Goal: Register for event/course

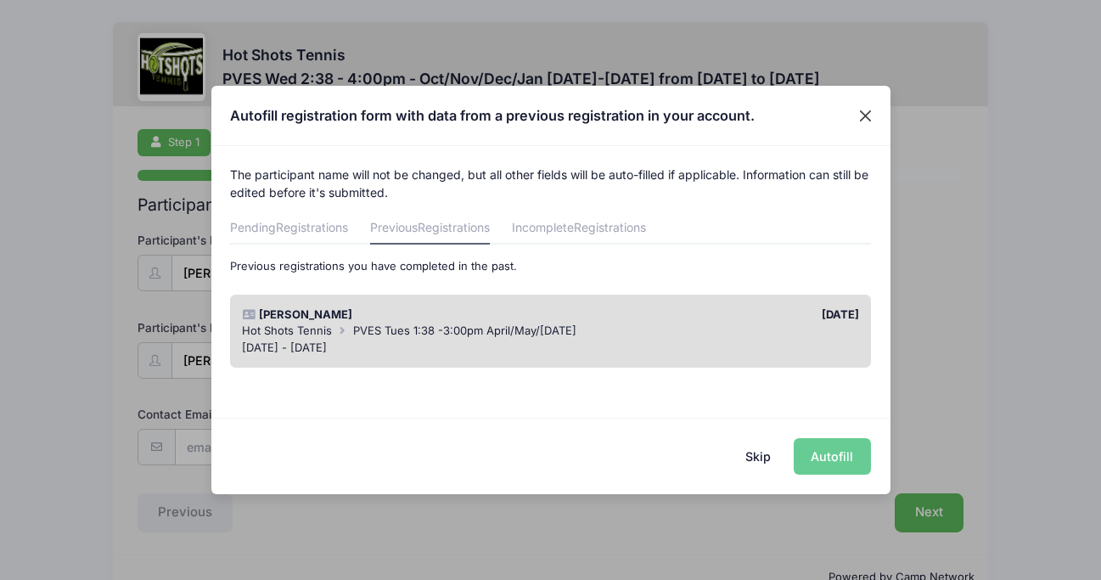
click at [866, 115] on button "Close" at bounding box center [864, 115] width 31 height 31
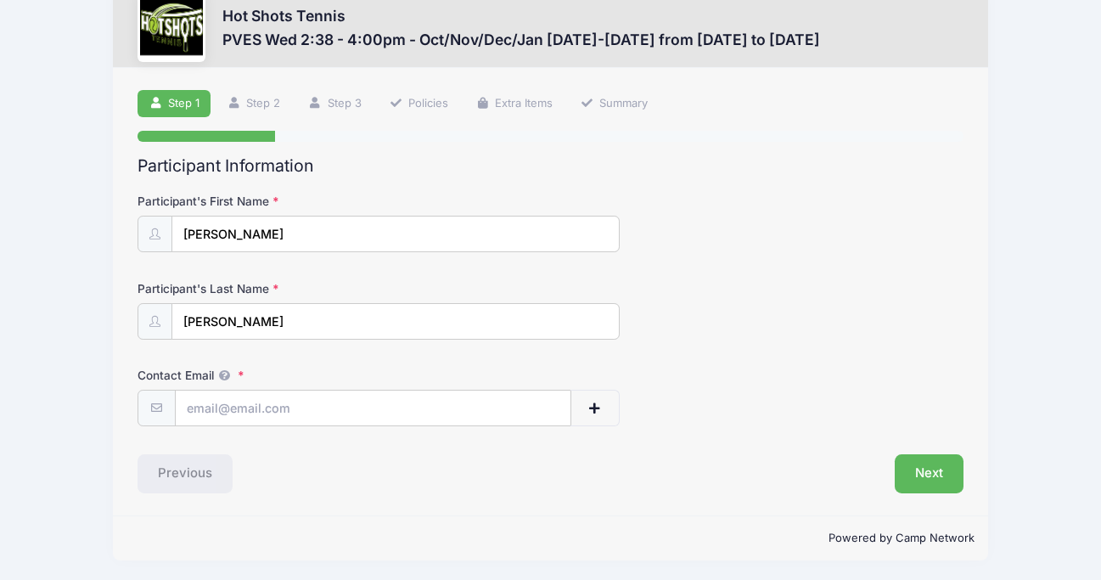
scroll to position [38, 0]
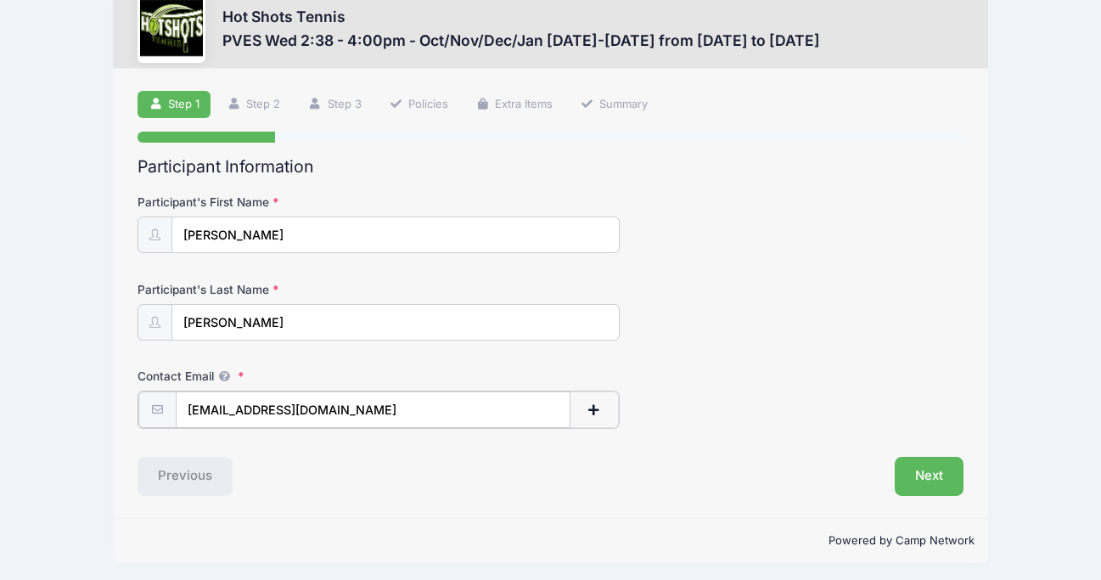
type input "[EMAIL_ADDRESS][DOMAIN_NAME]"
click at [392, 511] on div "Step 1 /7 Step 1 Step 2 Step 3 Policies Extra Items Summary Participant Informa…" at bounding box center [550, 292] width 875 height 447
click at [944, 474] on button "Next" at bounding box center [928, 474] width 69 height 39
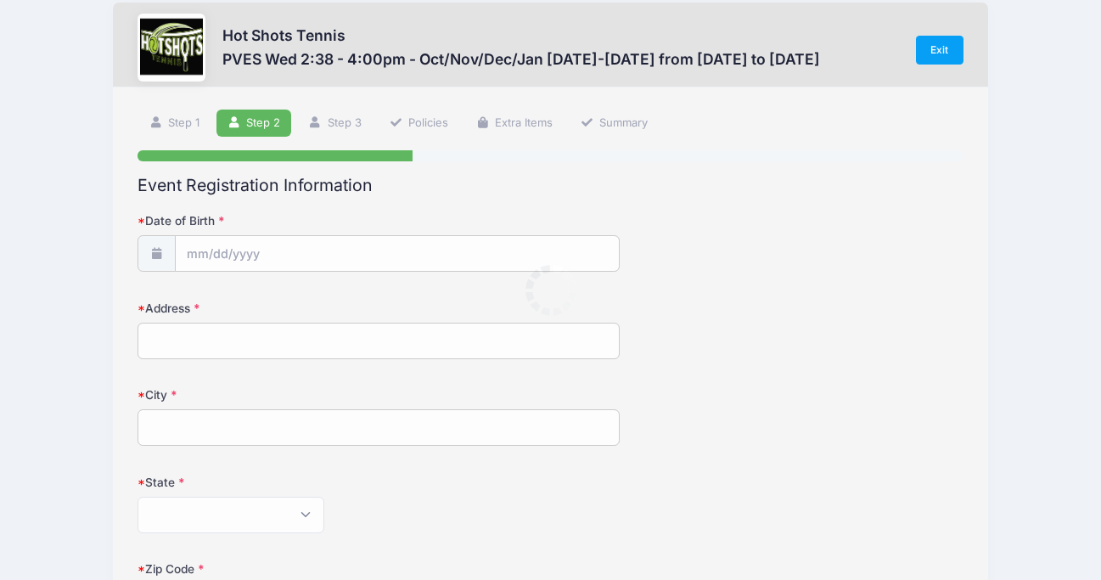
scroll to position [0, 0]
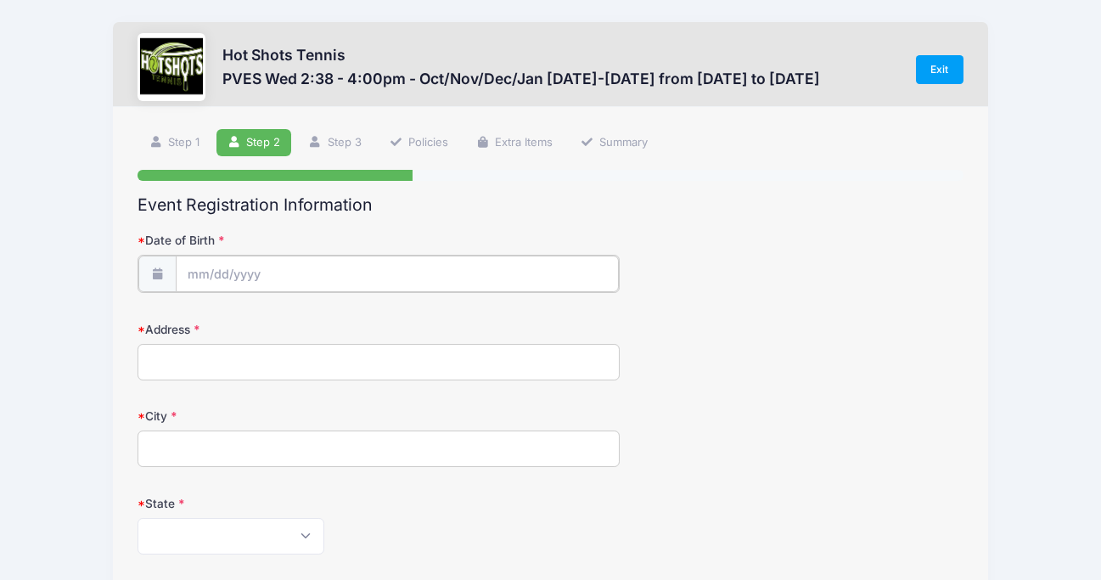
click at [308, 279] on input "Date of Birth" at bounding box center [397, 273] width 443 height 36
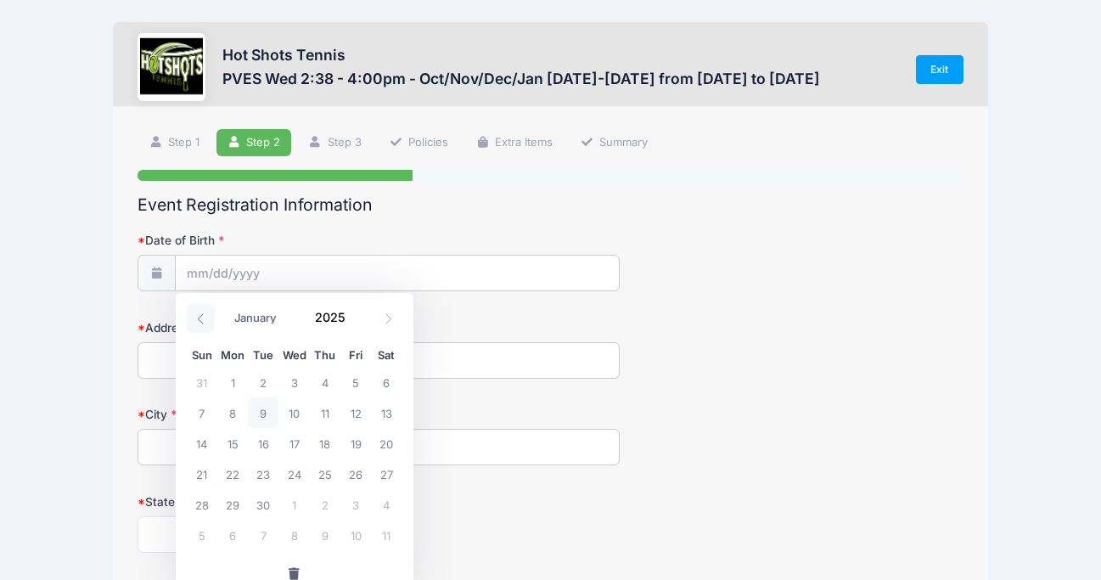
click at [199, 319] on icon at bounding box center [200, 318] width 6 height 10
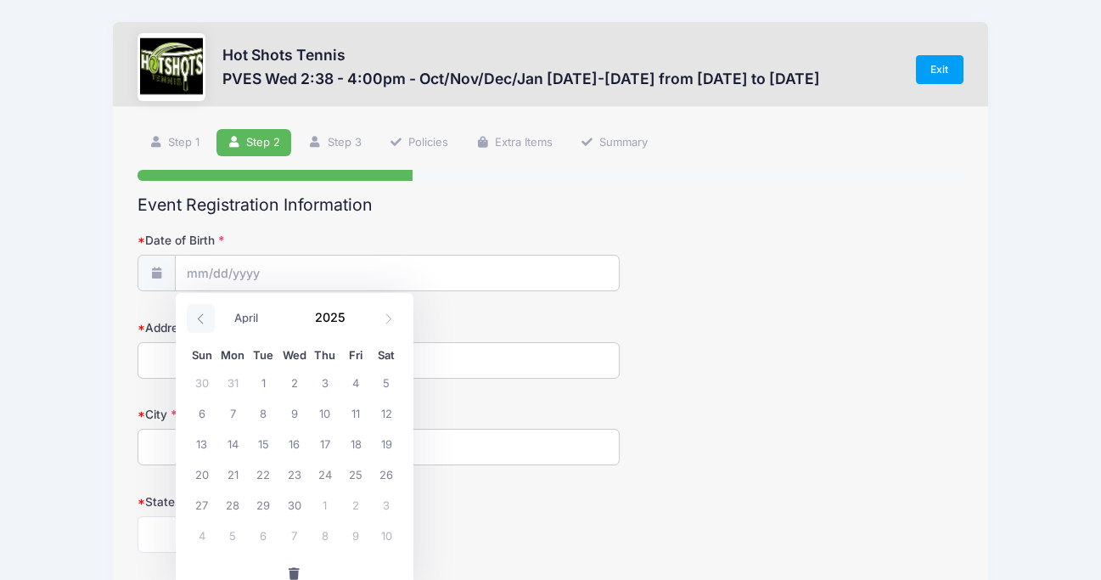
click at [199, 319] on icon at bounding box center [200, 318] width 6 height 10
select select "0"
click at [193, 265] on input "Date of Birth" at bounding box center [397, 273] width 443 height 36
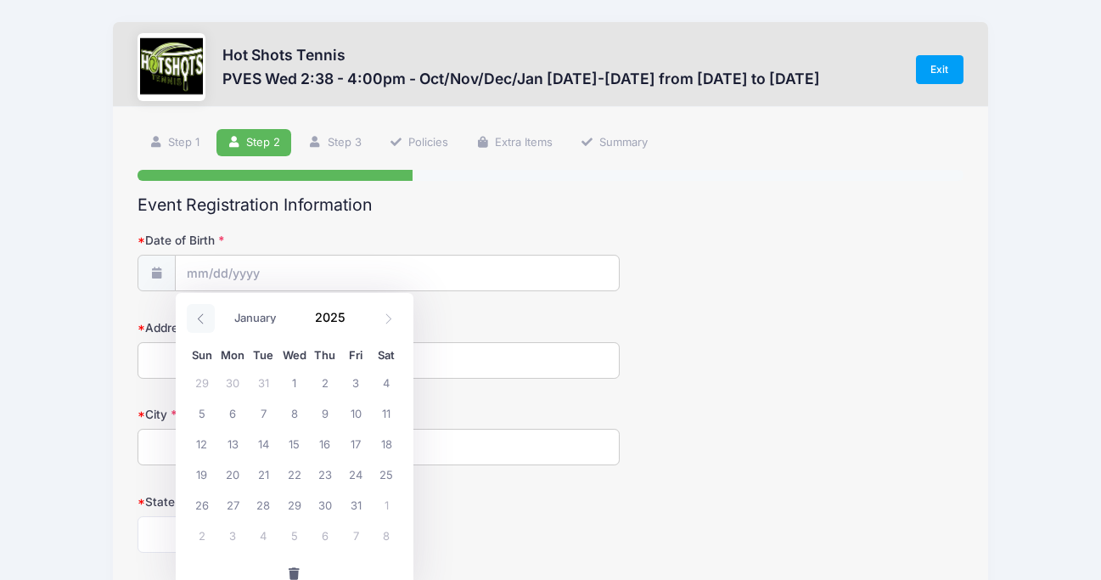
click at [204, 320] on icon at bounding box center [200, 318] width 11 height 11
type input "2024"
click at [204, 320] on icon at bounding box center [200, 318] width 11 height 11
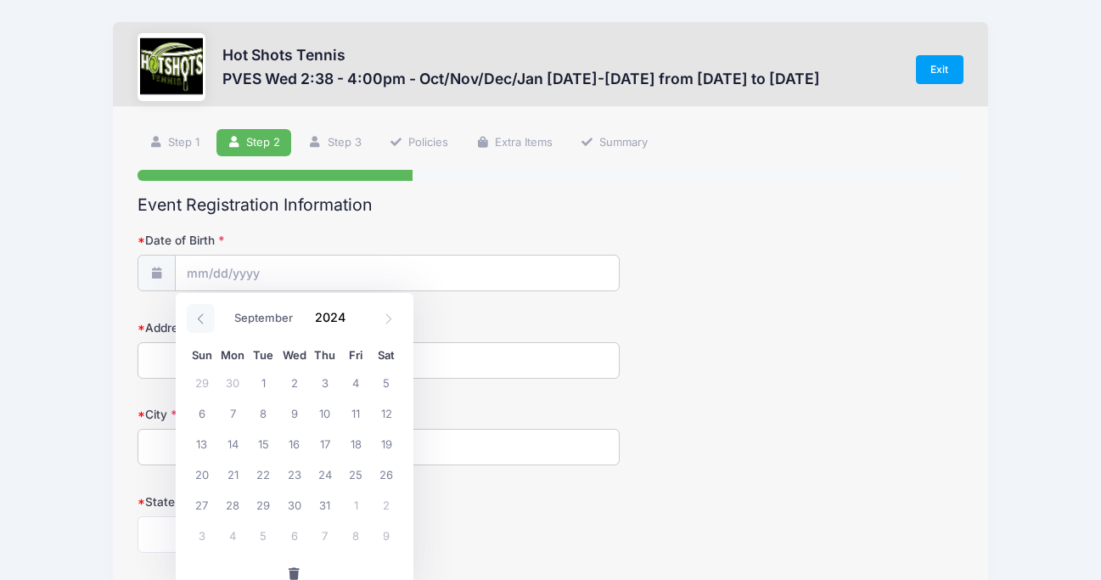
click at [204, 320] on icon at bounding box center [200, 318] width 11 height 11
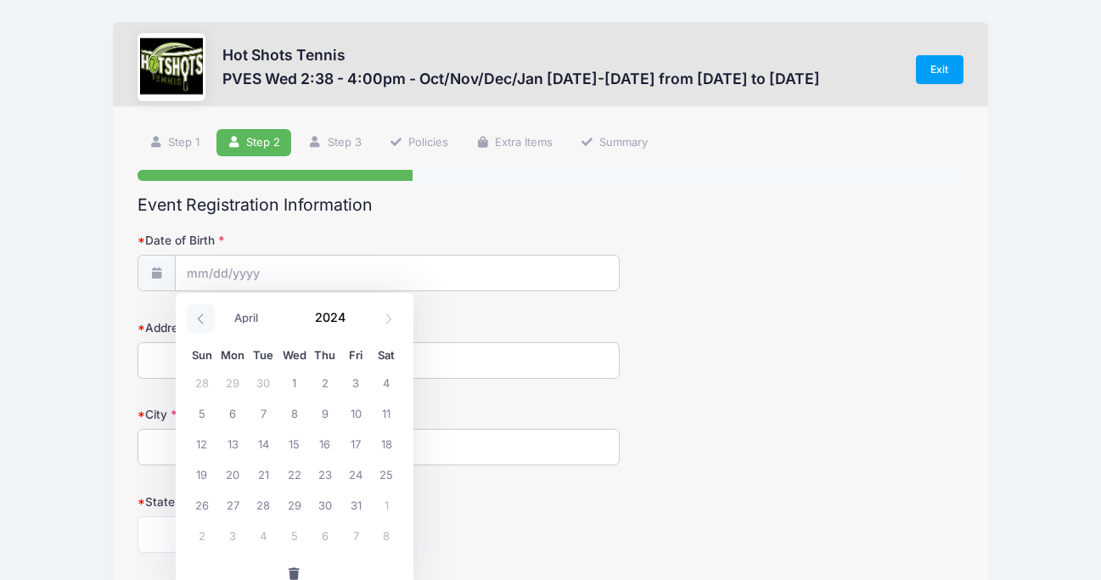
click at [204, 320] on icon at bounding box center [200, 318] width 11 height 11
select select "0"
click at [204, 320] on icon at bounding box center [200, 318] width 11 height 11
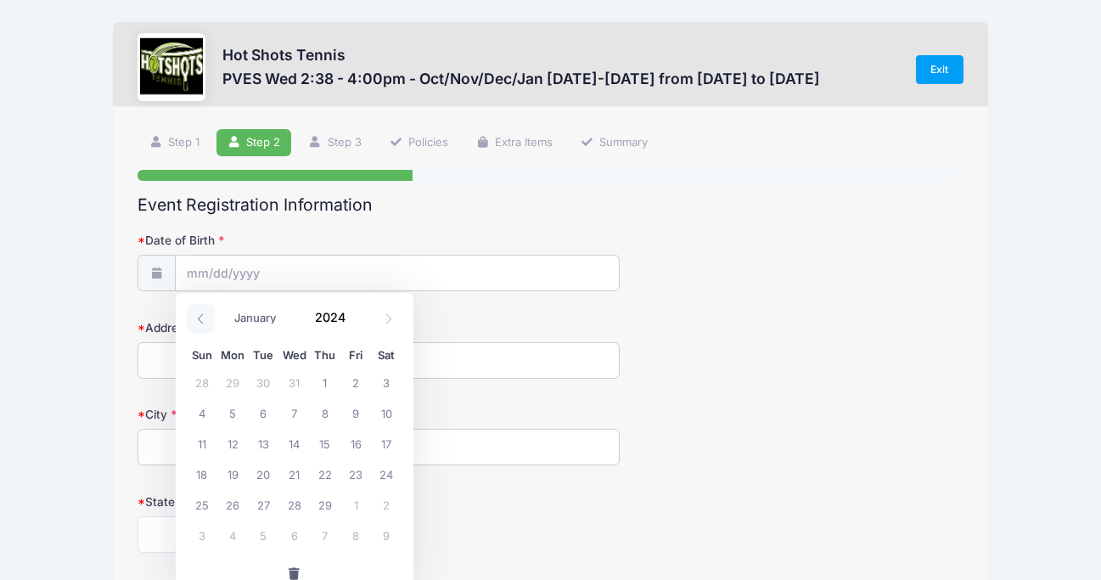
type input "2023"
click at [204, 320] on icon at bounding box center [200, 318] width 11 height 11
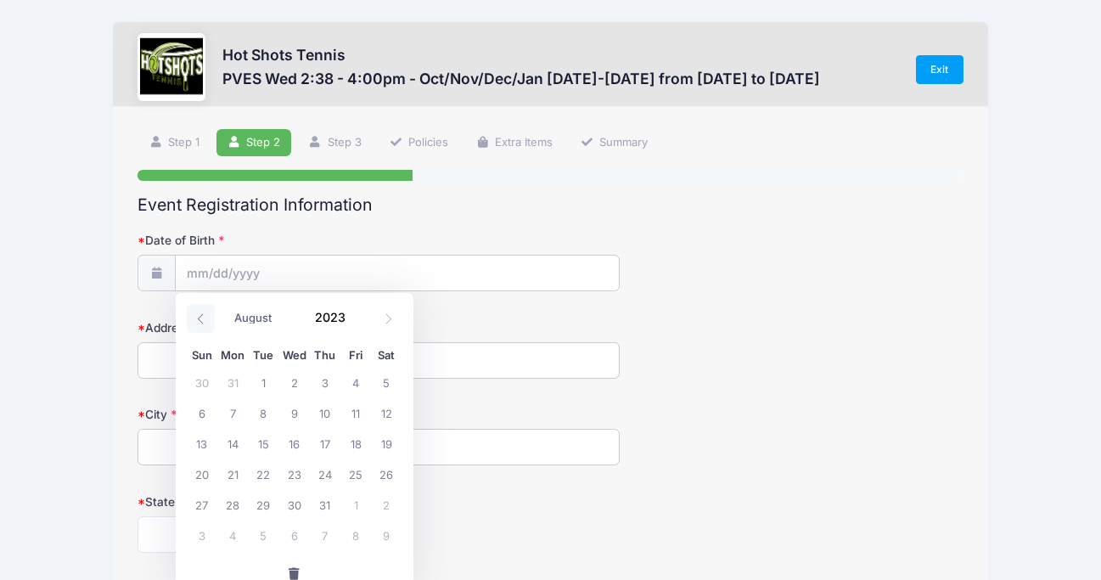
click at [204, 320] on icon at bounding box center [200, 318] width 11 height 11
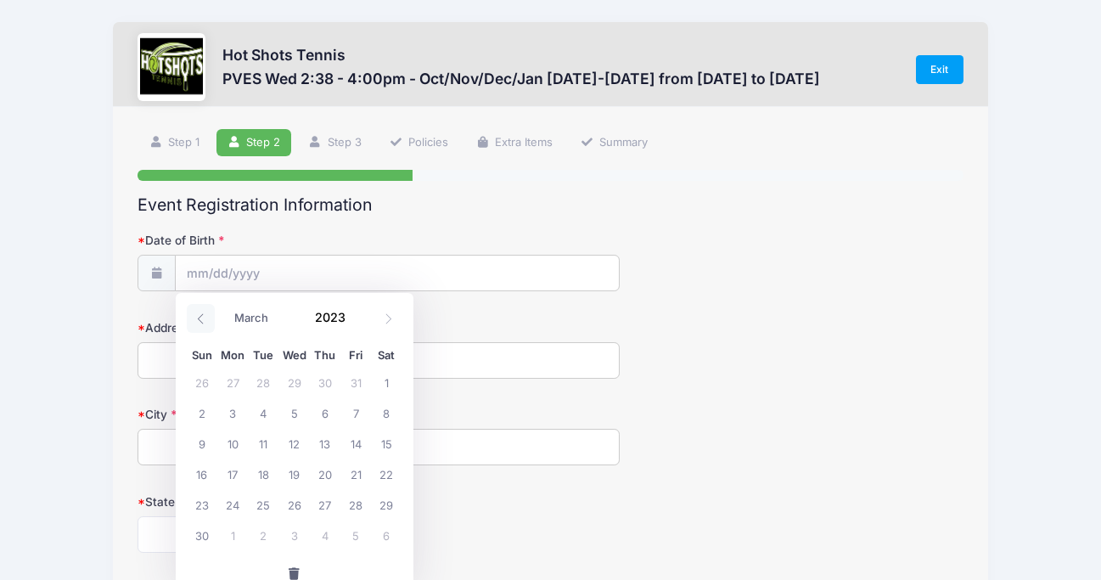
click at [204, 320] on icon at bounding box center [200, 318] width 11 height 11
select select "0"
click at [204, 320] on icon at bounding box center [200, 318] width 11 height 11
type input "2022"
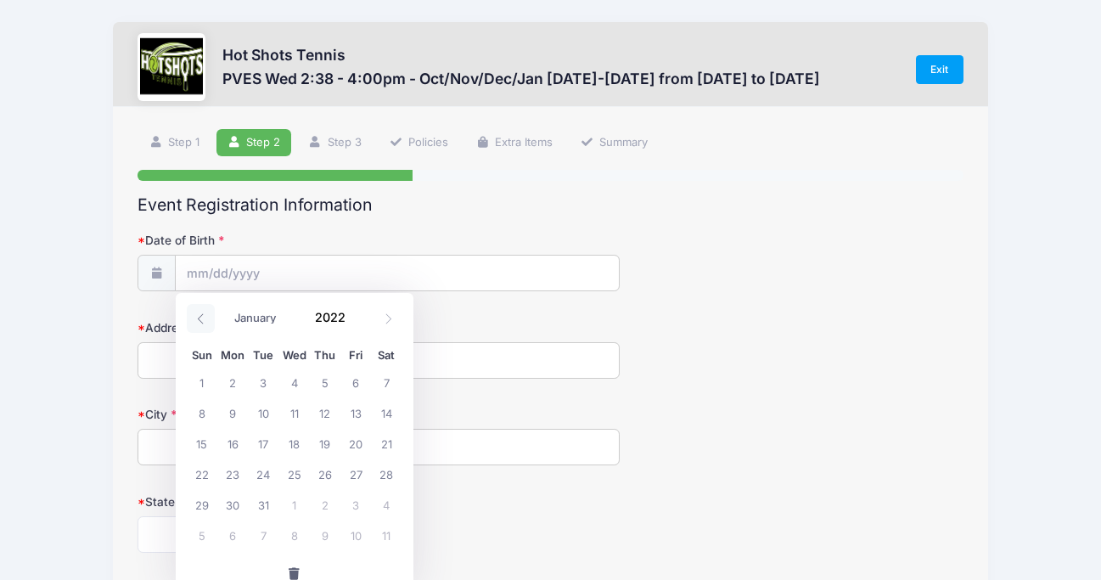
click at [204, 320] on icon at bounding box center [200, 318] width 11 height 11
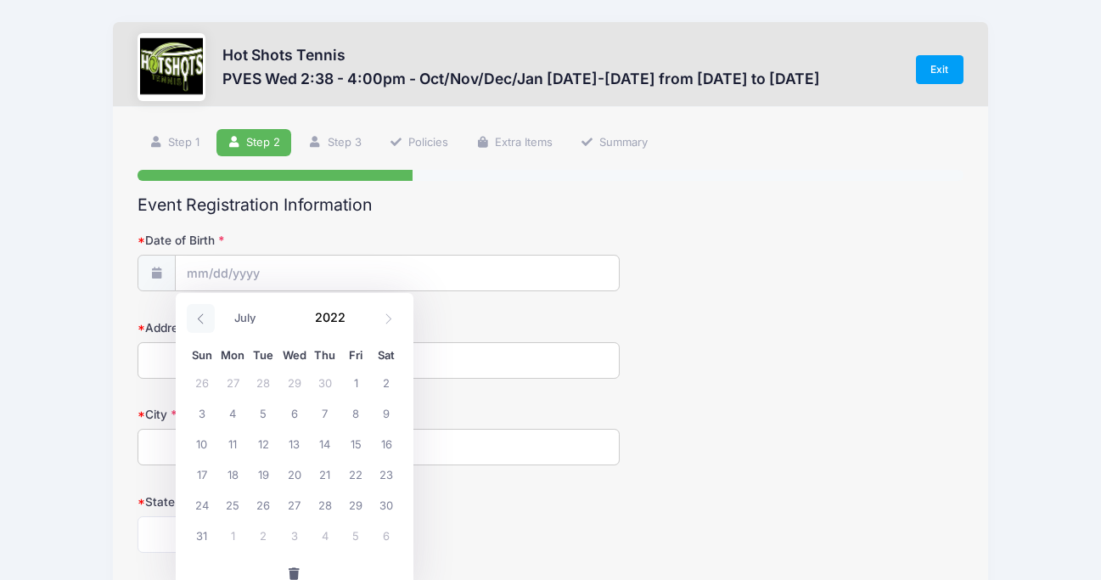
click at [204, 320] on icon at bounding box center [200, 318] width 11 height 11
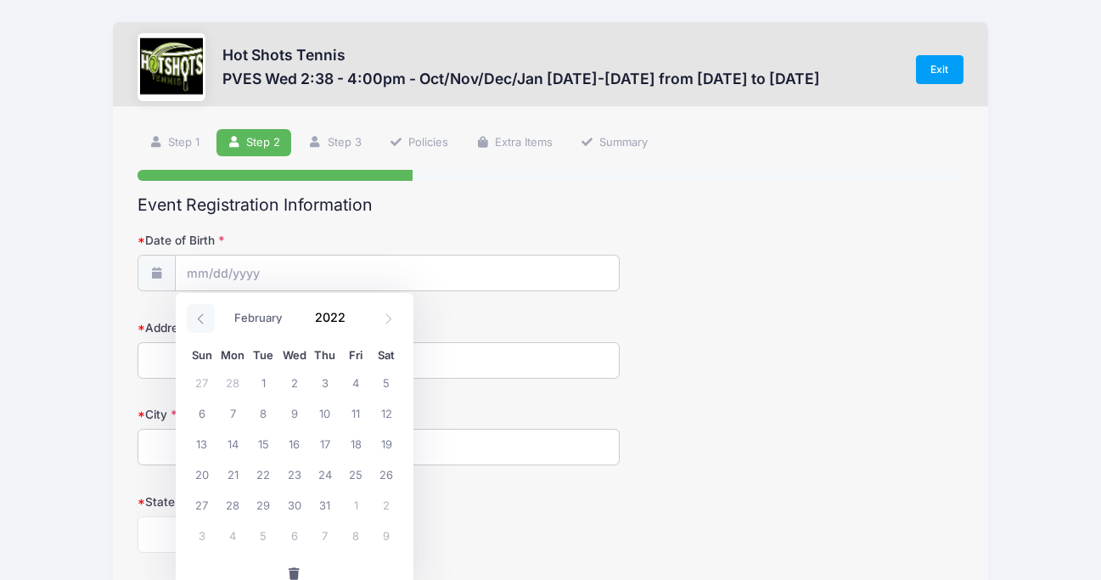
click at [204, 320] on icon at bounding box center [200, 318] width 11 height 11
select select "0"
click at [204, 320] on icon at bounding box center [200, 318] width 11 height 11
type input "2021"
click at [204, 320] on icon at bounding box center [200, 318] width 11 height 11
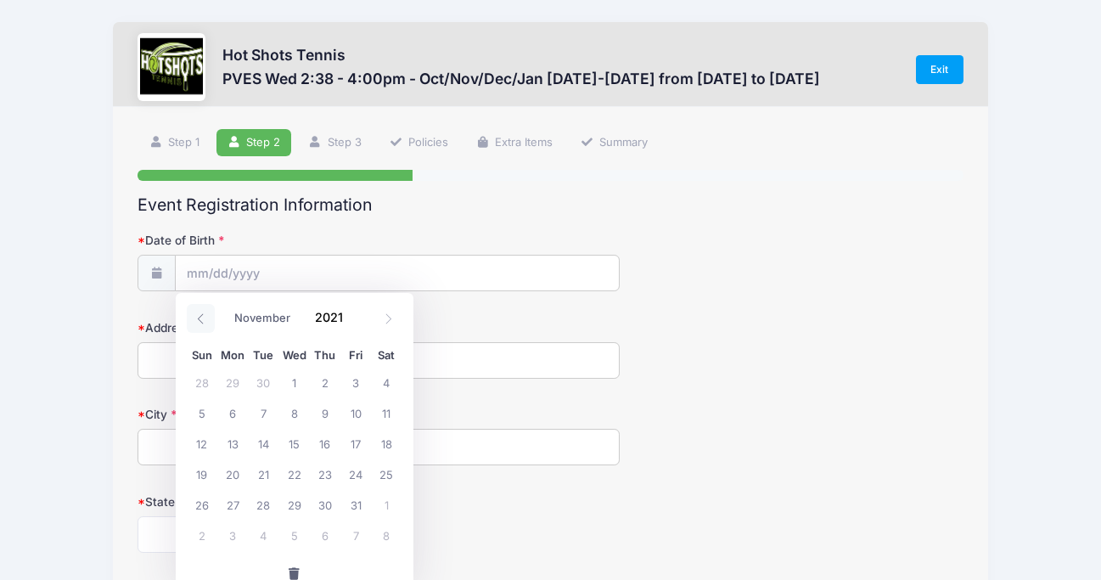
click at [204, 320] on icon at bounding box center [200, 318] width 11 height 11
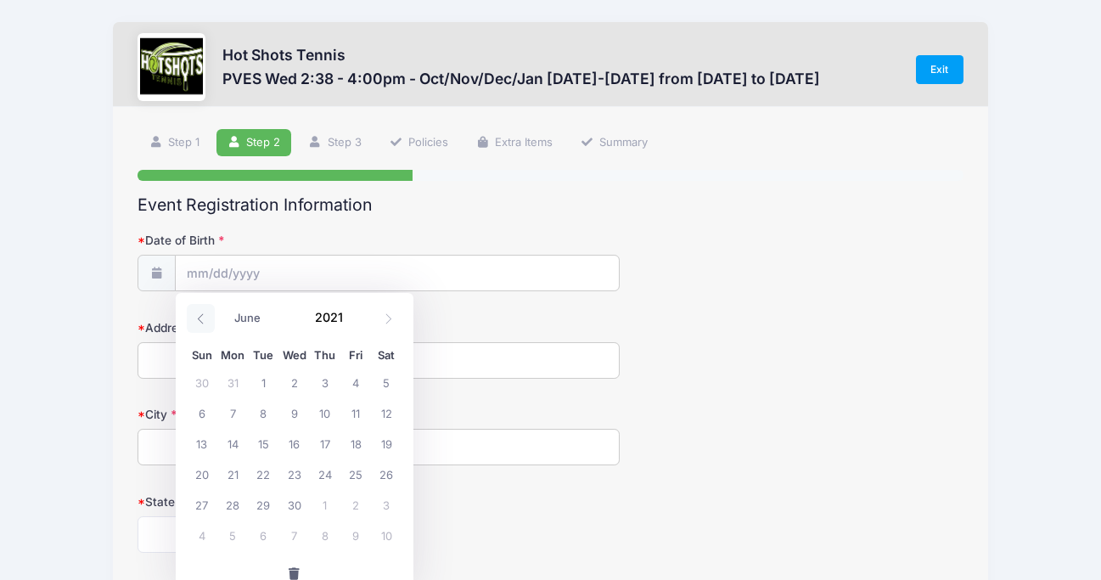
click at [204, 320] on icon at bounding box center [200, 318] width 11 height 11
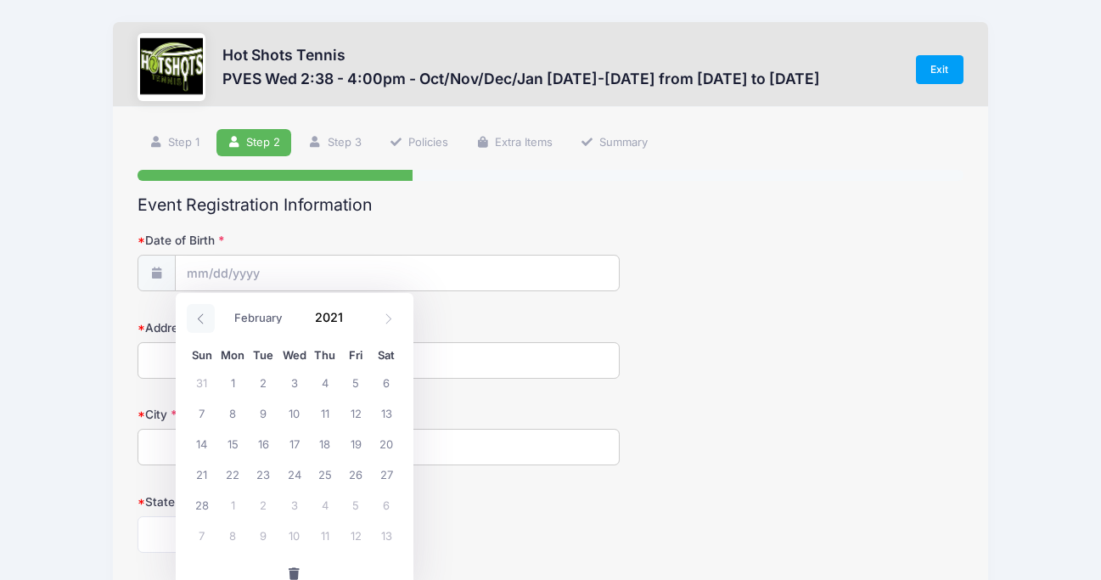
select select "0"
click at [204, 320] on icon at bounding box center [200, 318] width 11 height 11
type input "2020"
click at [204, 320] on icon at bounding box center [200, 318] width 11 height 11
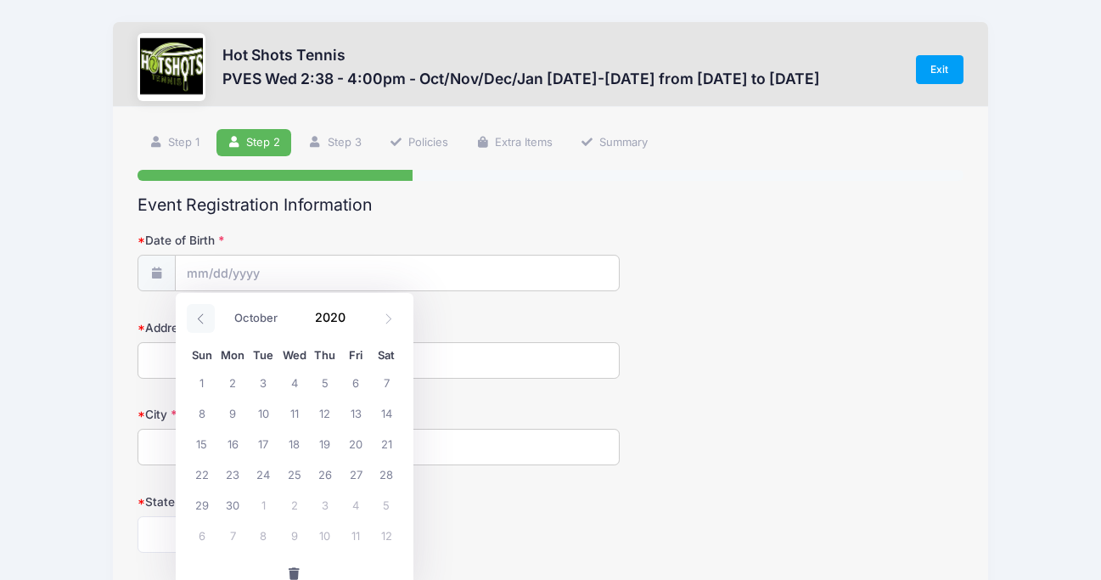
click at [204, 320] on icon at bounding box center [200, 318] width 11 height 11
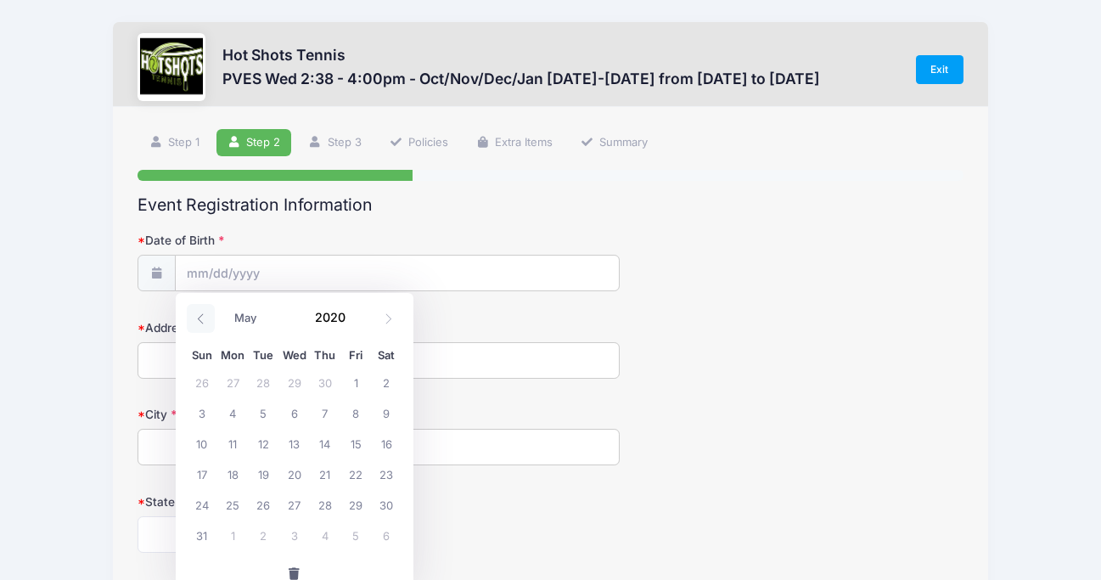
click at [204, 320] on icon at bounding box center [200, 318] width 11 height 11
select select "0"
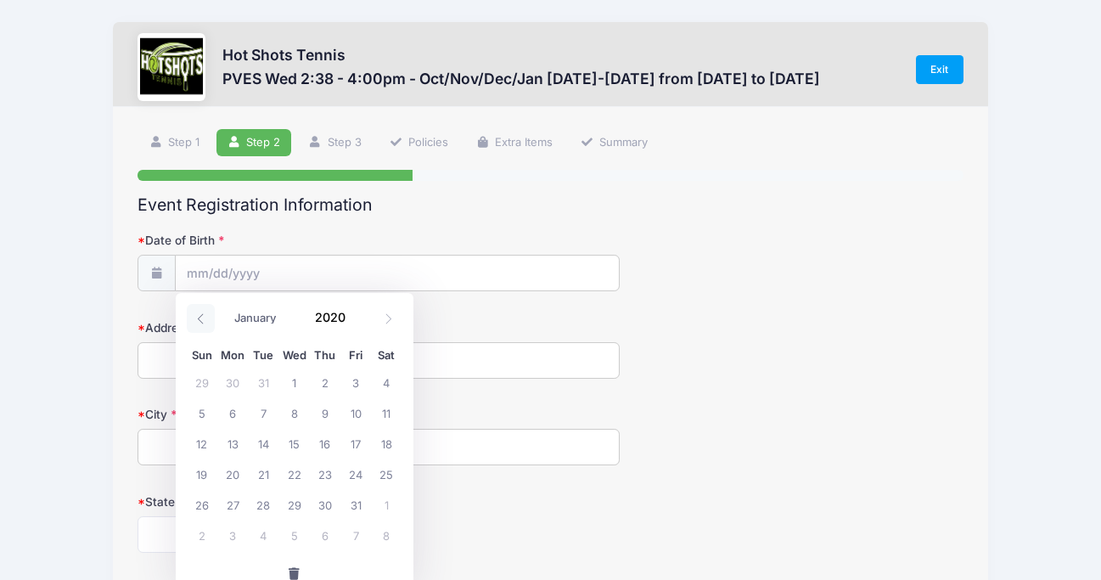
click at [204, 320] on icon at bounding box center [200, 318] width 11 height 11
type input "2019"
click at [204, 320] on icon at bounding box center [200, 318] width 11 height 11
select select "10"
click at [294, 504] on span "27" at bounding box center [293, 504] width 31 height 31
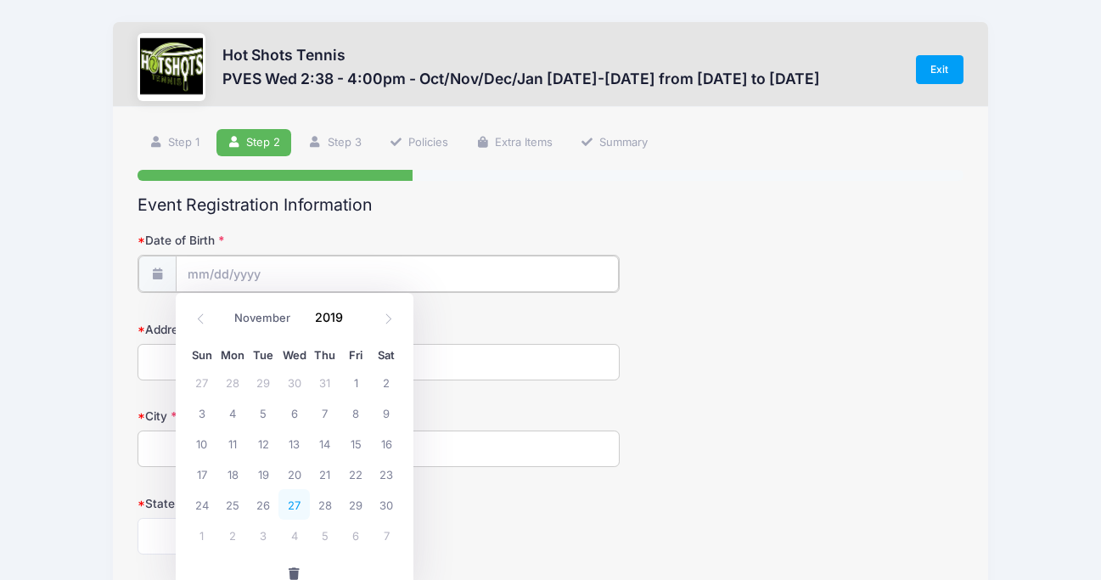
type input "[DATE]"
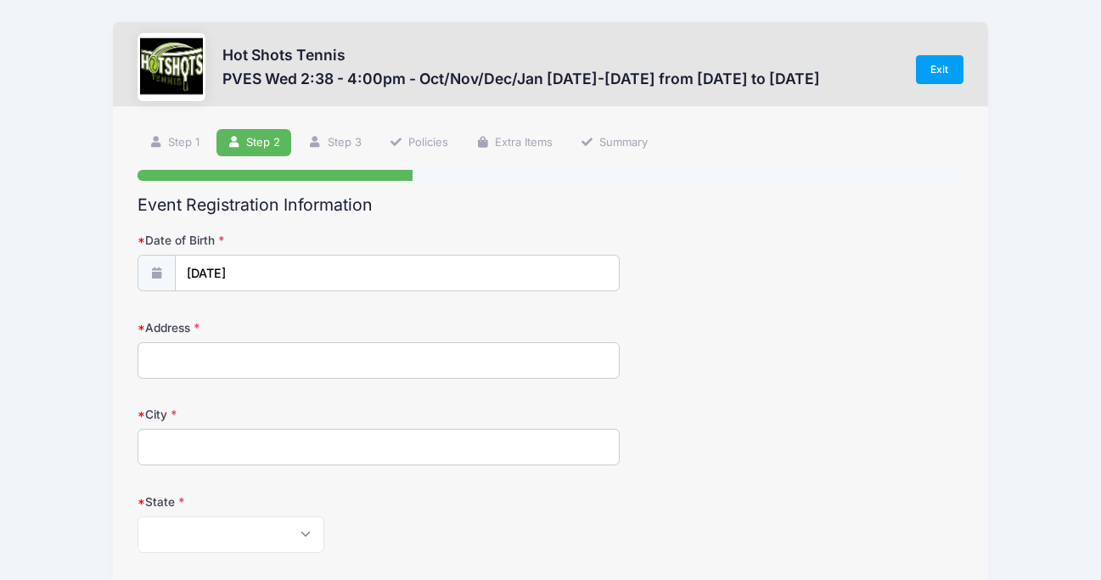
type input "4"
type input "[STREET_ADDRESS]"
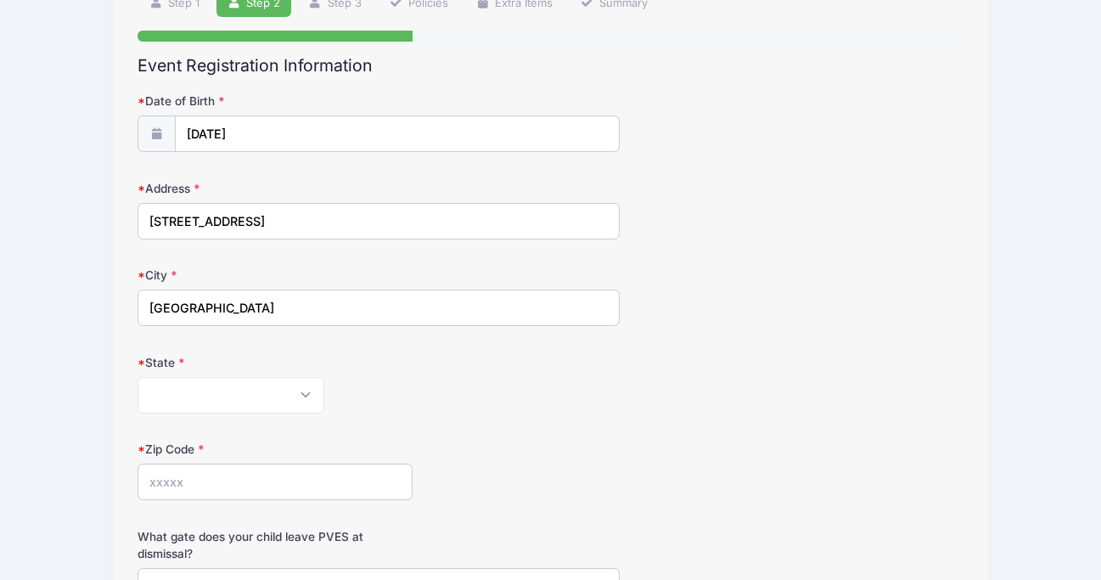
type input "[GEOGRAPHIC_DATA]"
select select "CA"
click at [337, 342] on form "Date of Birth [DATE] Address [STREET_ADDRESS] City [GEOGRAPHIC_DATA] State [US_…" at bounding box center [549, 562] width 825 height 939
type input "90230"
click at [454, 458] on div "Zip Code 90230" at bounding box center [549, 469] width 825 height 59
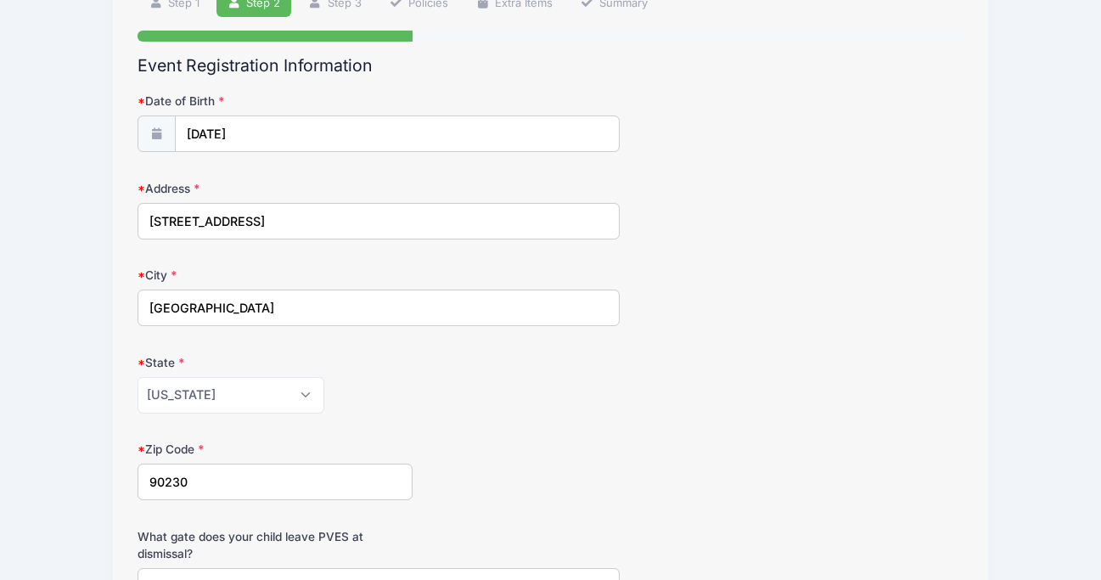
scroll to position [385, 0]
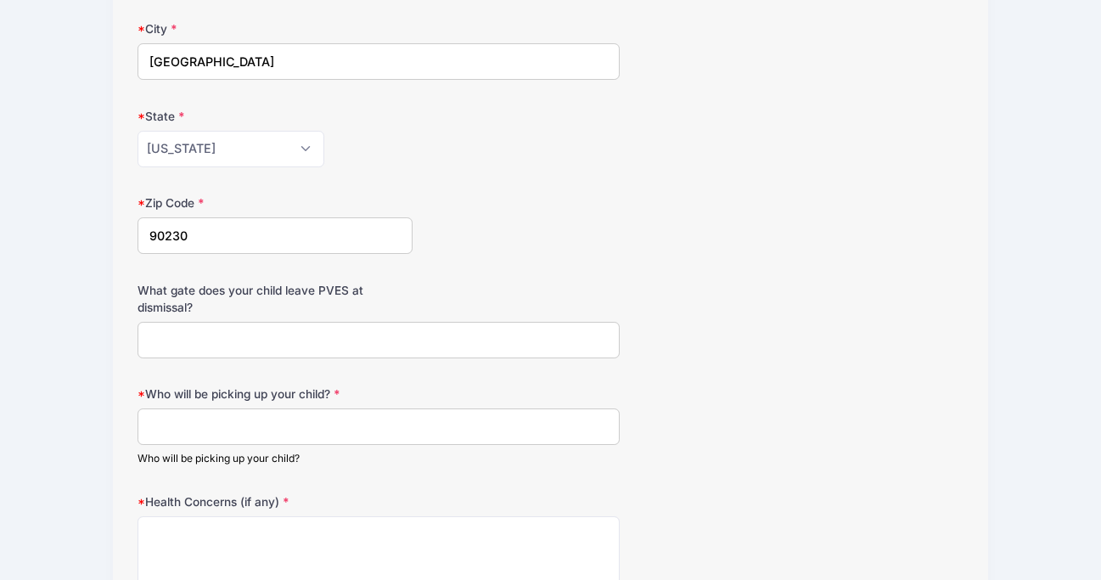
click at [328, 403] on div "Who will be picking up your child? Who will be picking up your child?" at bounding box center [549, 425] width 825 height 80
click at [328, 419] on input "Who will be picking up your child?" at bounding box center [377, 426] width 481 height 36
type input "[PERSON_NAME]"
type input "MAIN GATE"
click at [343, 427] on input "[PERSON_NAME]" at bounding box center [377, 426] width 481 height 36
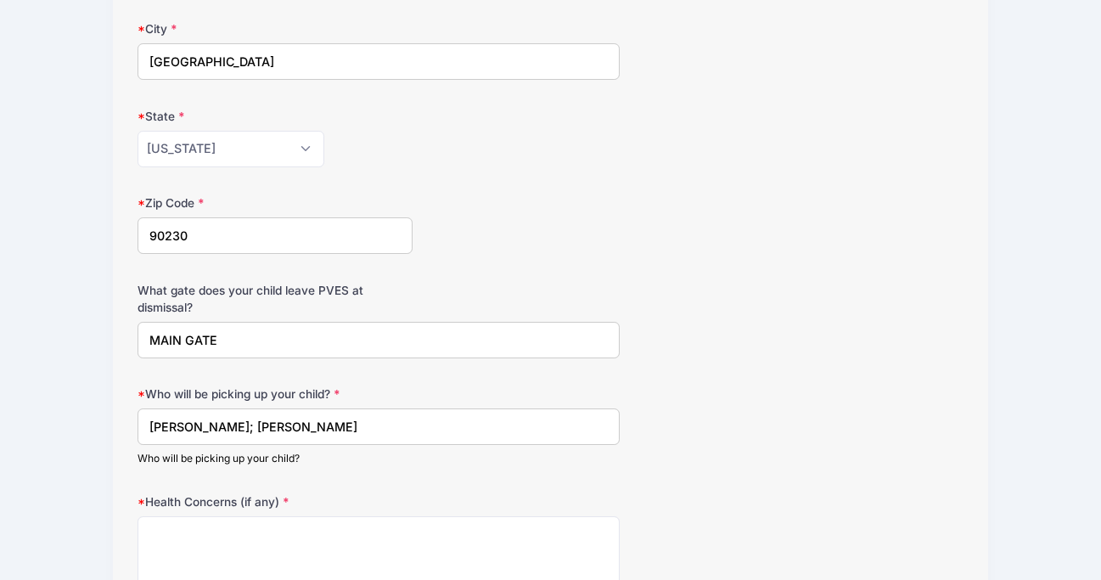
type input "[PERSON_NAME]; [PERSON_NAME]"
click at [639, 405] on div "Who will be picking up your child? [PERSON_NAME]; [PERSON_NAME] Who will be pic…" at bounding box center [549, 425] width 825 height 80
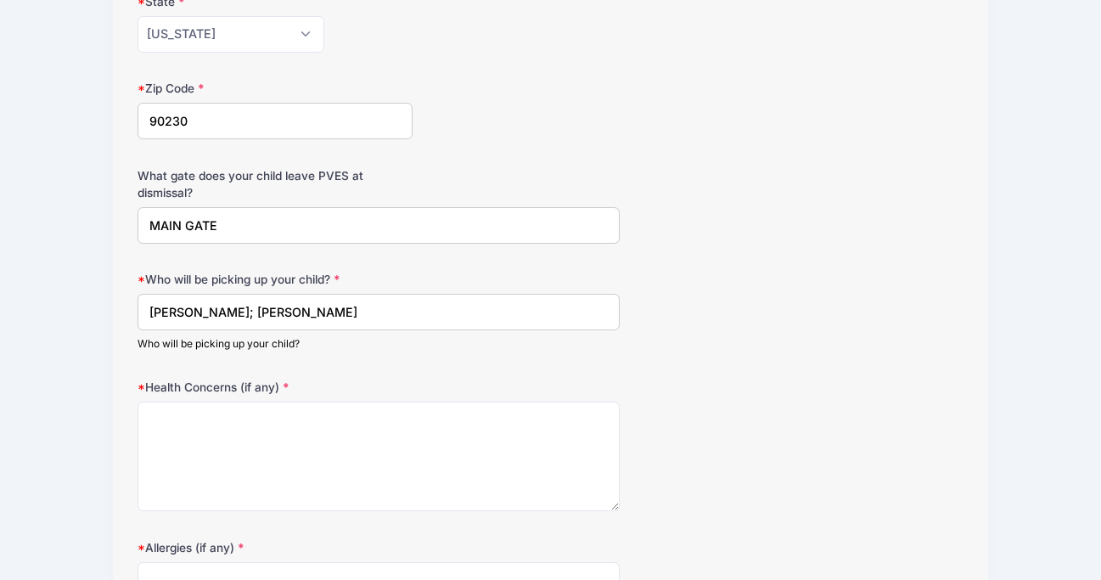
scroll to position [655, 0]
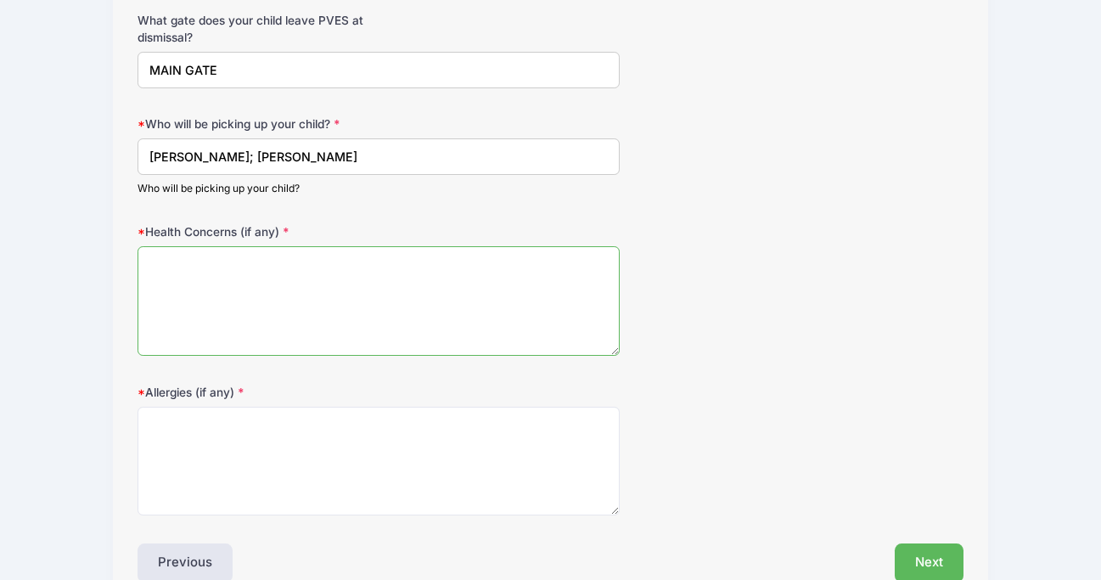
click at [250, 311] on textarea "Health Concerns (if any)" at bounding box center [377, 300] width 481 height 109
type textarea "NONE"
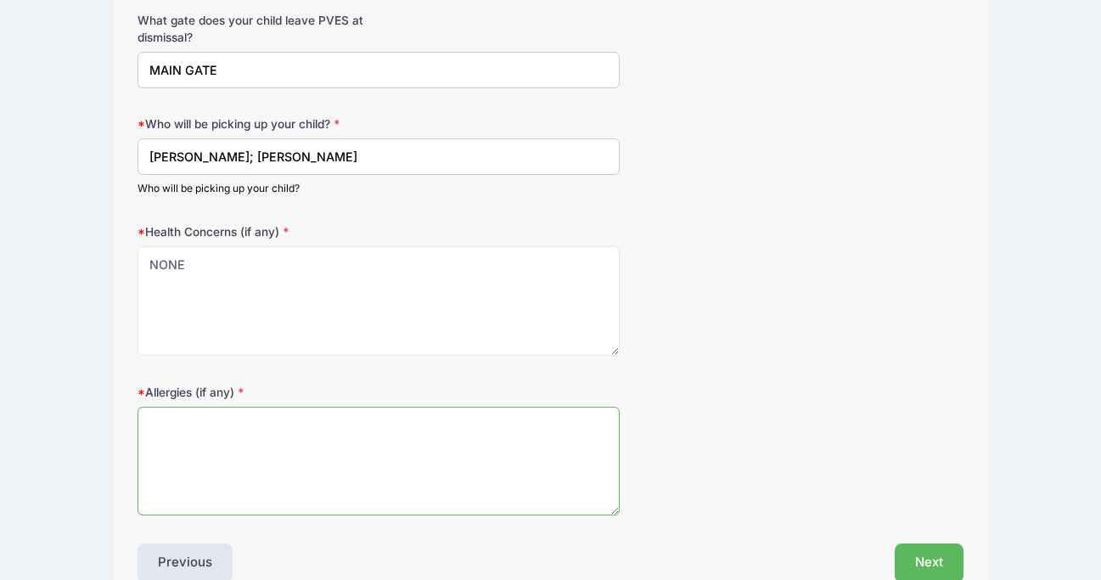
click at [250, 422] on textarea "Allergies (if any)" at bounding box center [377, 461] width 481 height 109
type textarea "NONE"
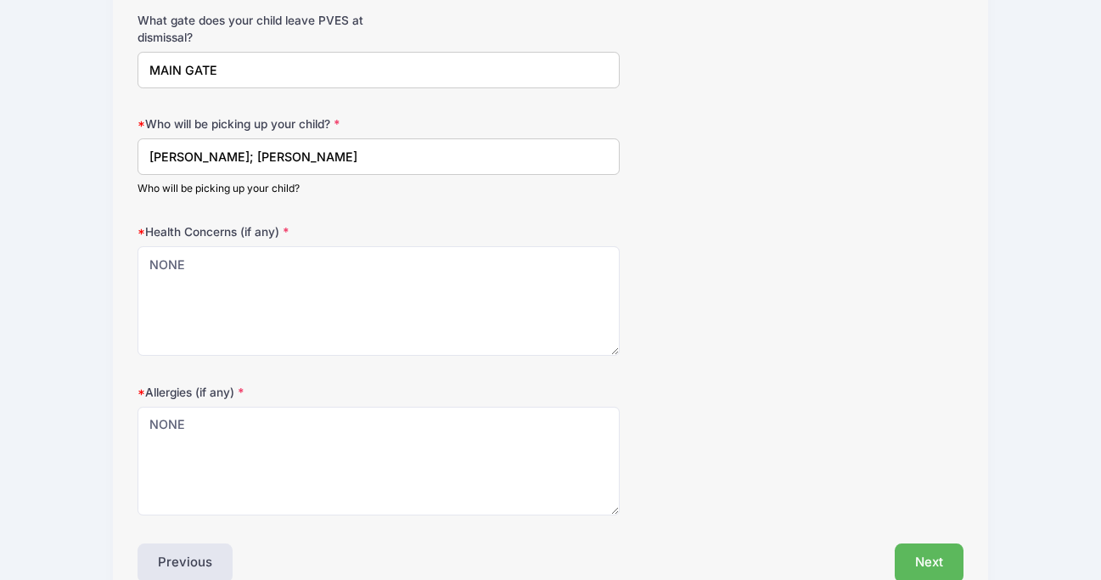
click at [646, 317] on div "Health Concerns (if any) NONE" at bounding box center [549, 289] width 825 height 132
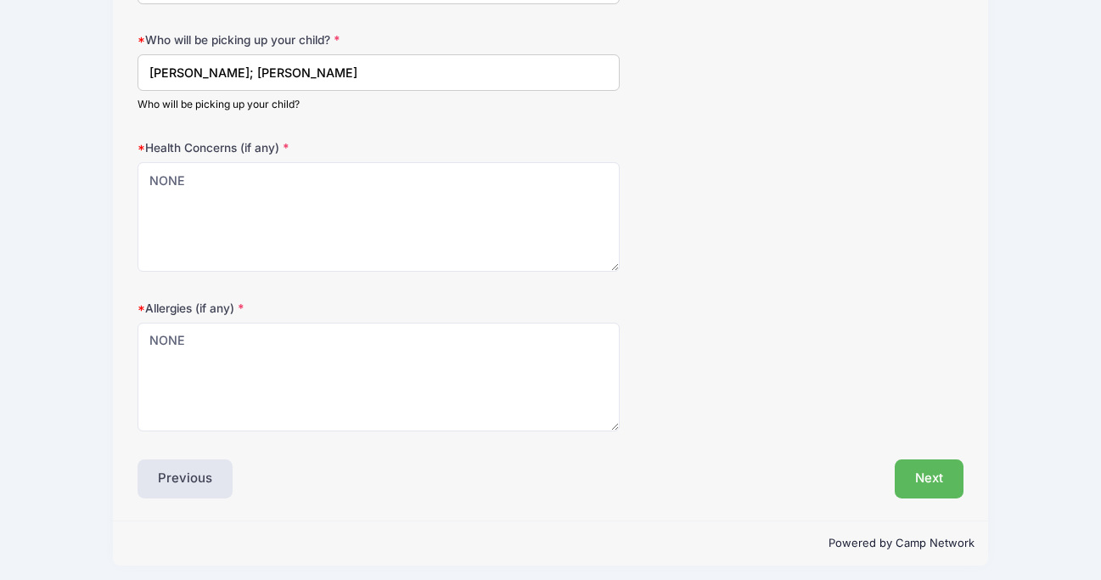
scroll to position [737, 0]
click at [890, 477] on div "Next" at bounding box center [760, 480] width 421 height 39
click at [931, 476] on button "Next" at bounding box center [928, 480] width 69 height 39
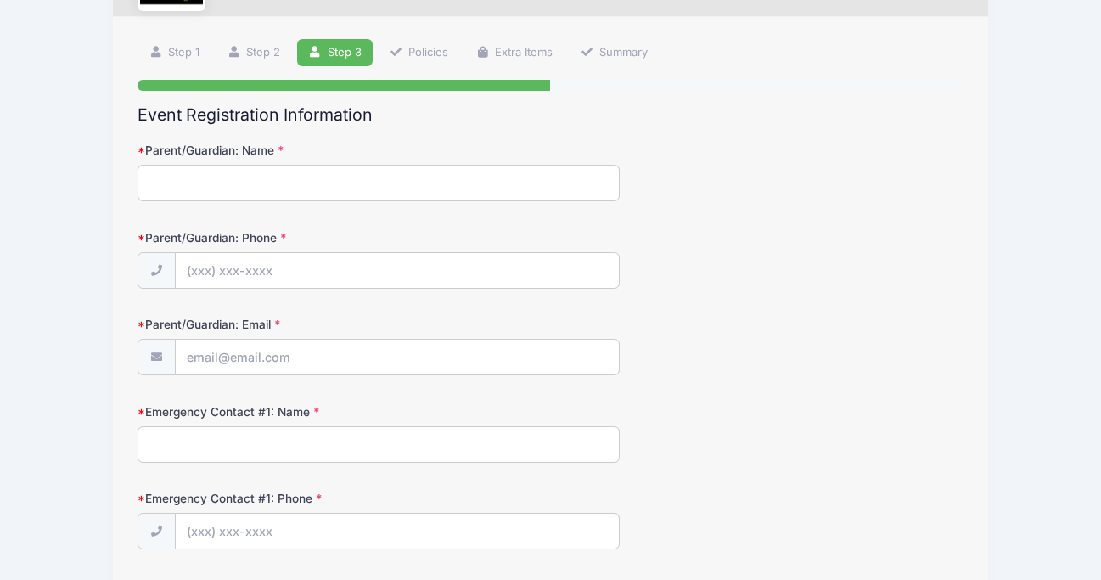
scroll to position [0, 0]
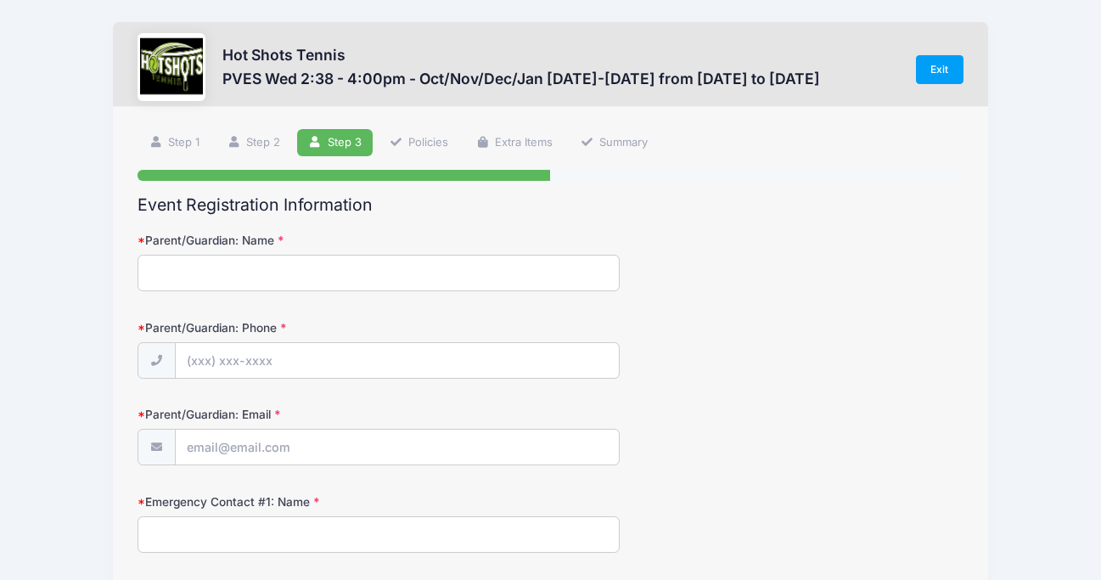
type input "[PERSON_NAME]"
type input "[PHONE_NUMBER]"
type input "[EMAIL_ADDRESS][DOMAIN_NAME]"
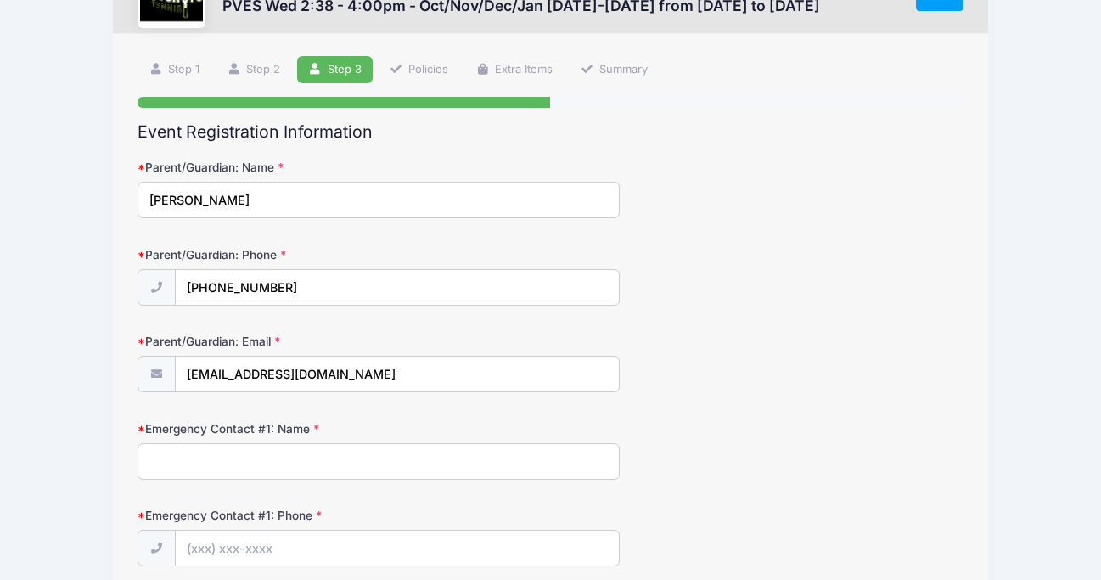
scroll to position [119, 0]
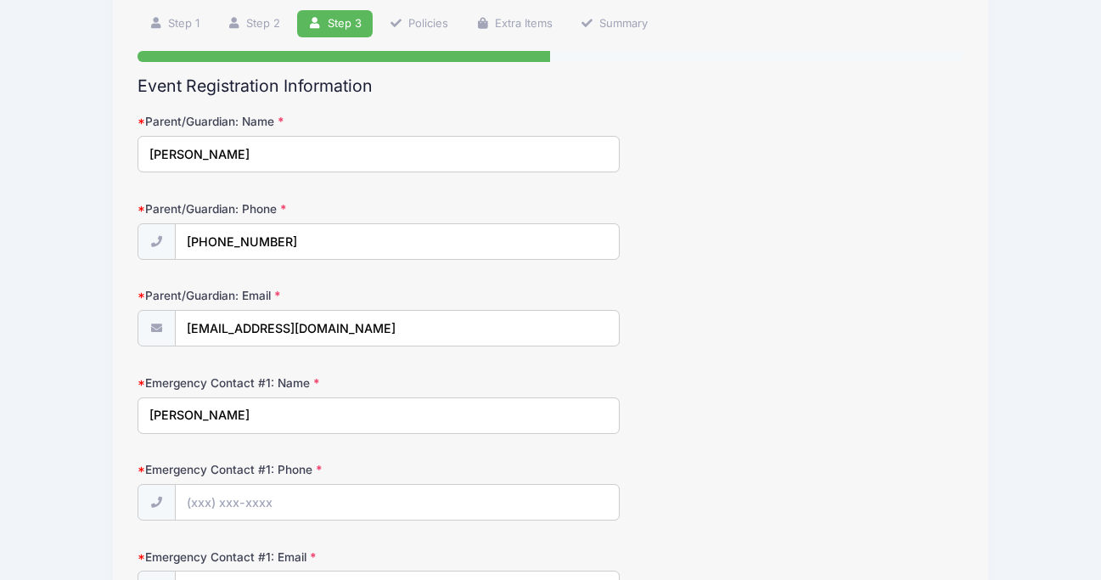
type input "[PERSON_NAME]"
type input "[PHONE_NUMBER]"
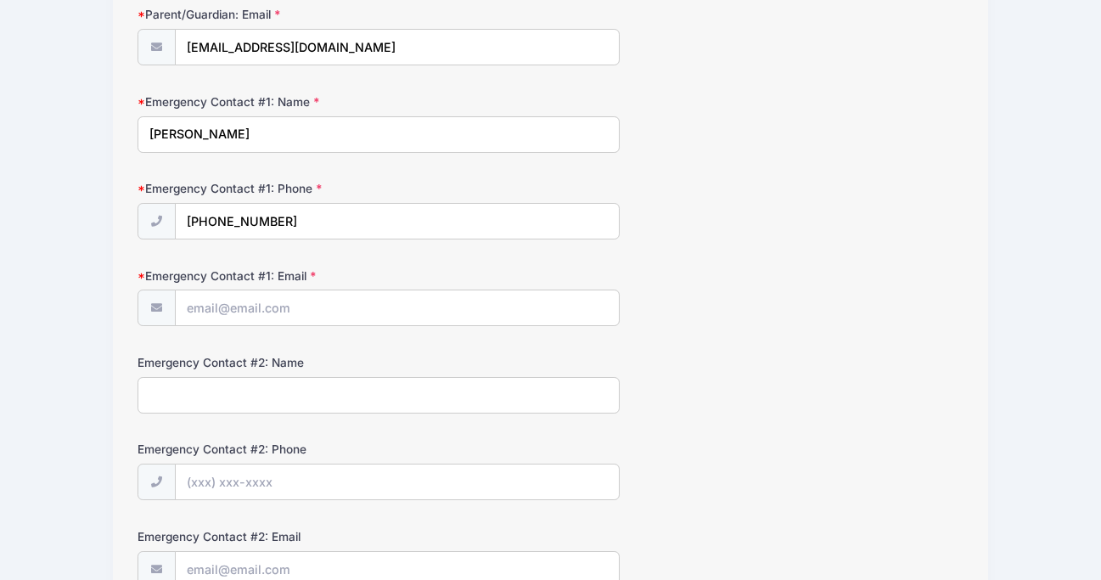
scroll to position [428, 0]
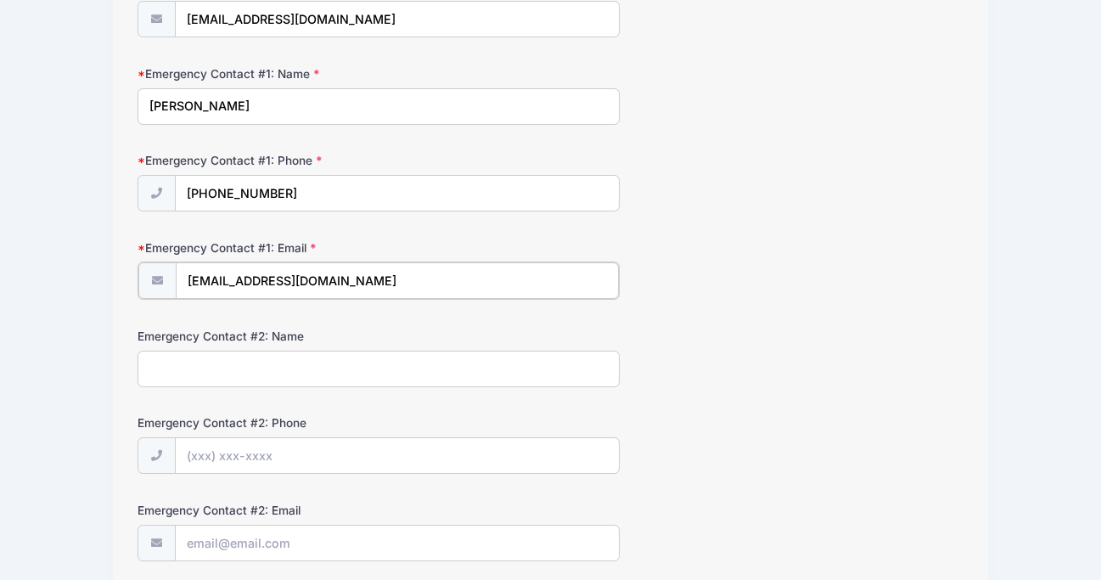
type input "[EMAIL_ADDRESS][DOMAIN_NAME]"
click at [635, 334] on div "Emergency Contact #2: Name" at bounding box center [549, 355] width 825 height 59
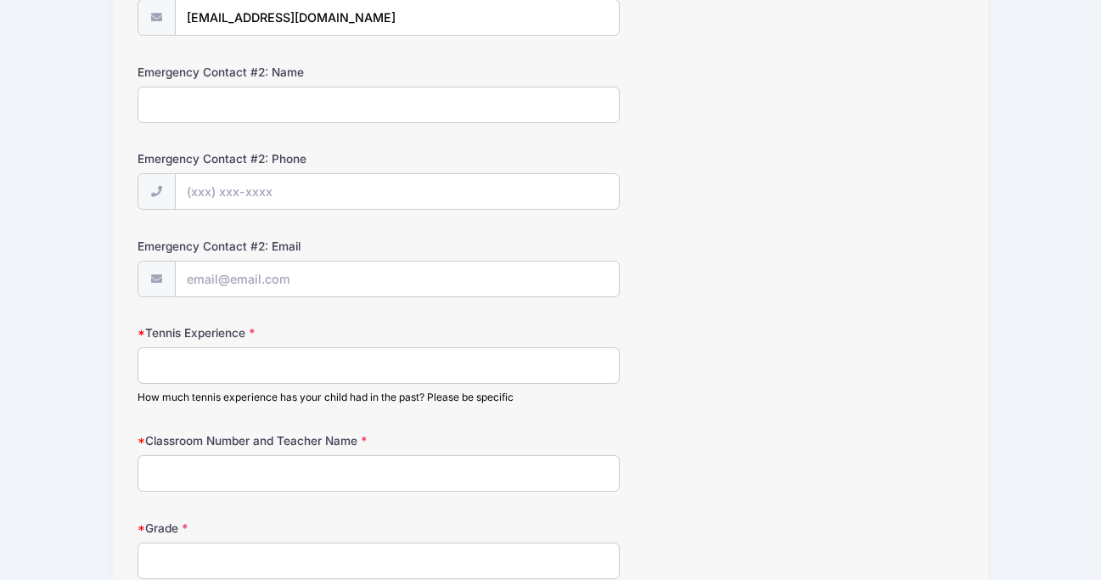
scroll to position [713, 0]
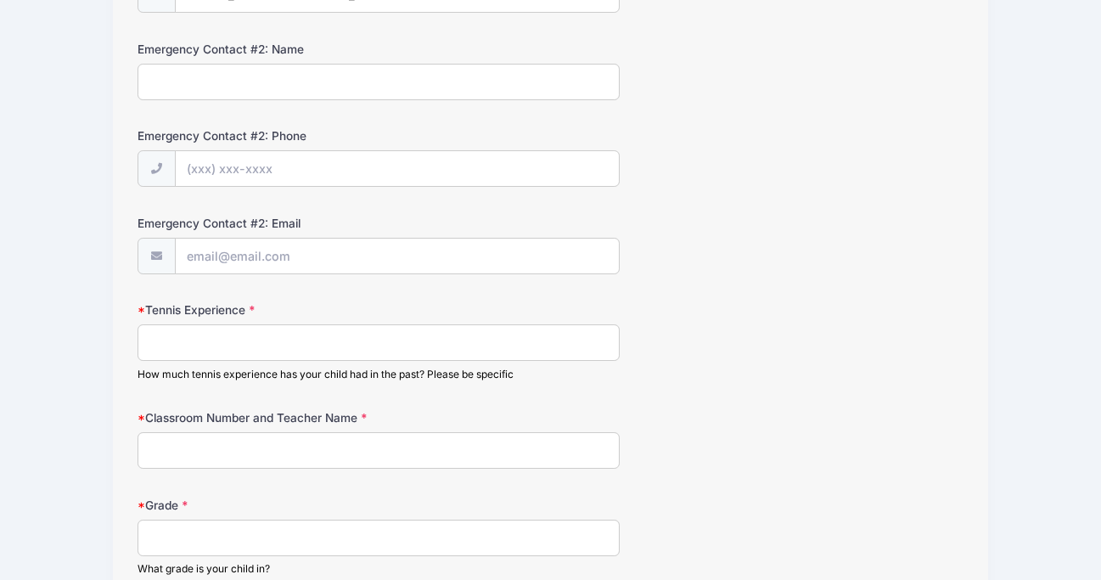
click at [346, 325] on input "Tennis Experience" at bounding box center [377, 342] width 481 height 36
type input "B"
type input "1"
type input "A"
type input "1"
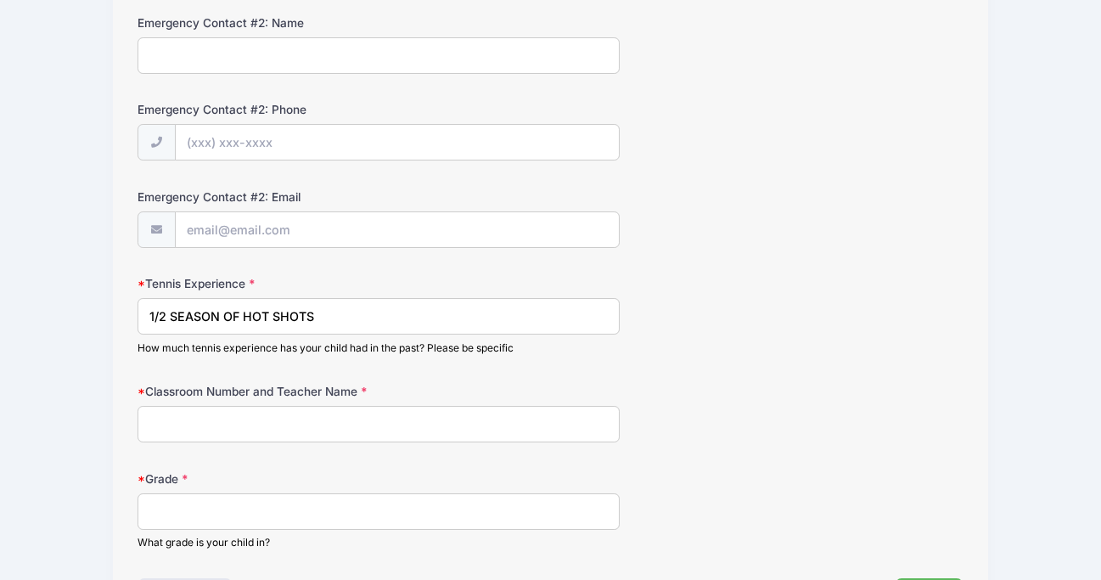
scroll to position [756, 0]
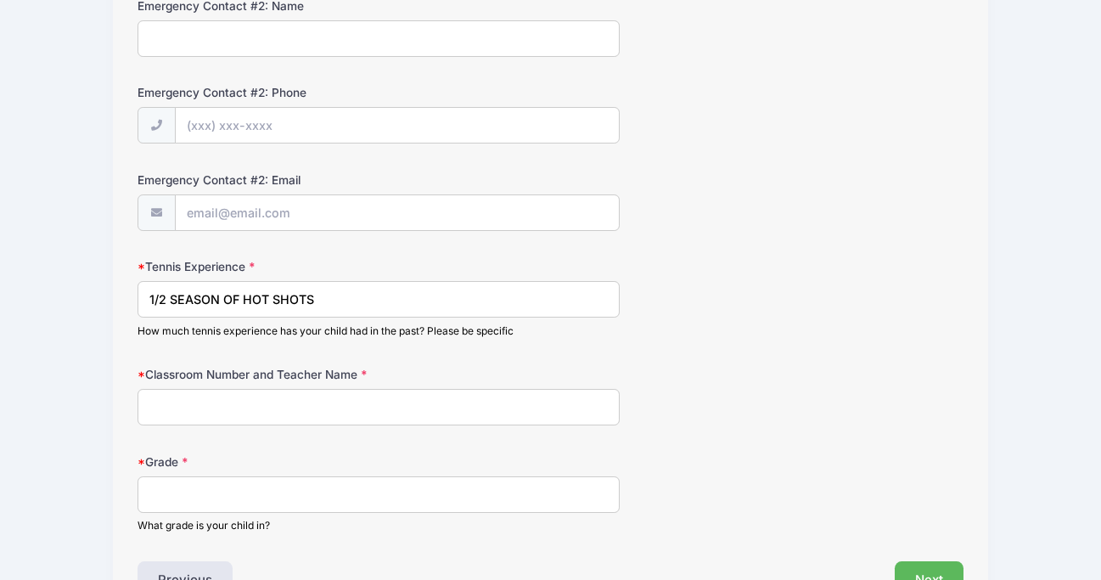
type input "1/2 SEASON OF HOT SHOTS"
type input "[PERSON_NAME][GEOGRAPHIC_DATA], ROOM 7"
click at [336, 481] on input "Grade" at bounding box center [377, 494] width 481 height 36
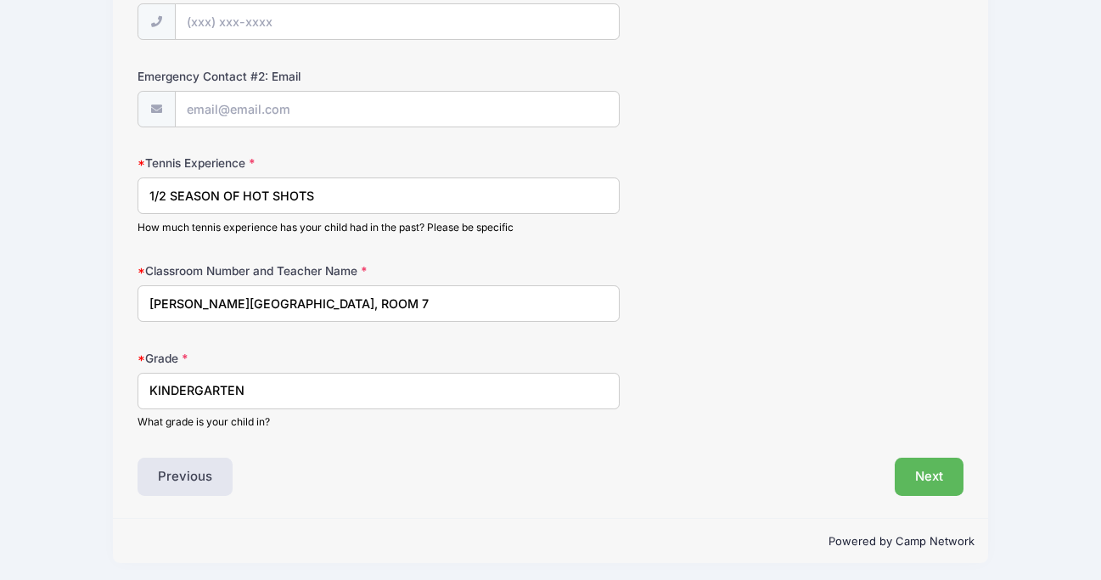
scroll to position [859, 0]
type input "KINDERGARTEN"
click at [934, 472] on button "Next" at bounding box center [928, 477] width 69 height 39
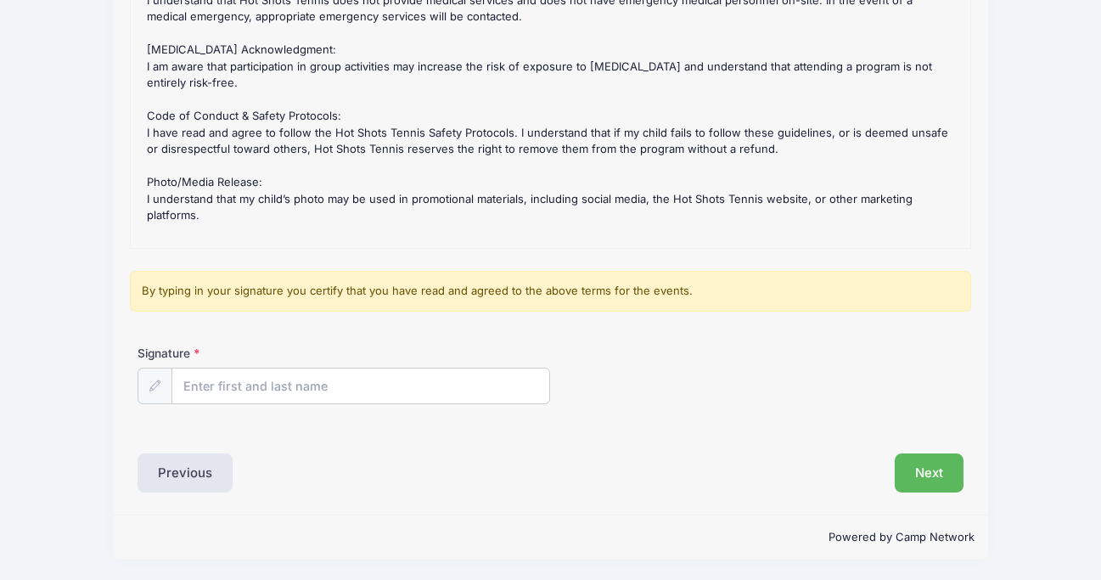
scroll to position [244, 0]
click at [257, 380] on input "Signature" at bounding box center [360, 387] width 377 height 36
click at [460, 390] on input "[PERSON_NAME]" at bounding box center [360, 387] width 377 height 36
type input "[PERSON_NAME]"
click at [620, 422] on div "Signature [PERSON_NAME]" at bounding box center [551, 388] width 842 height 87
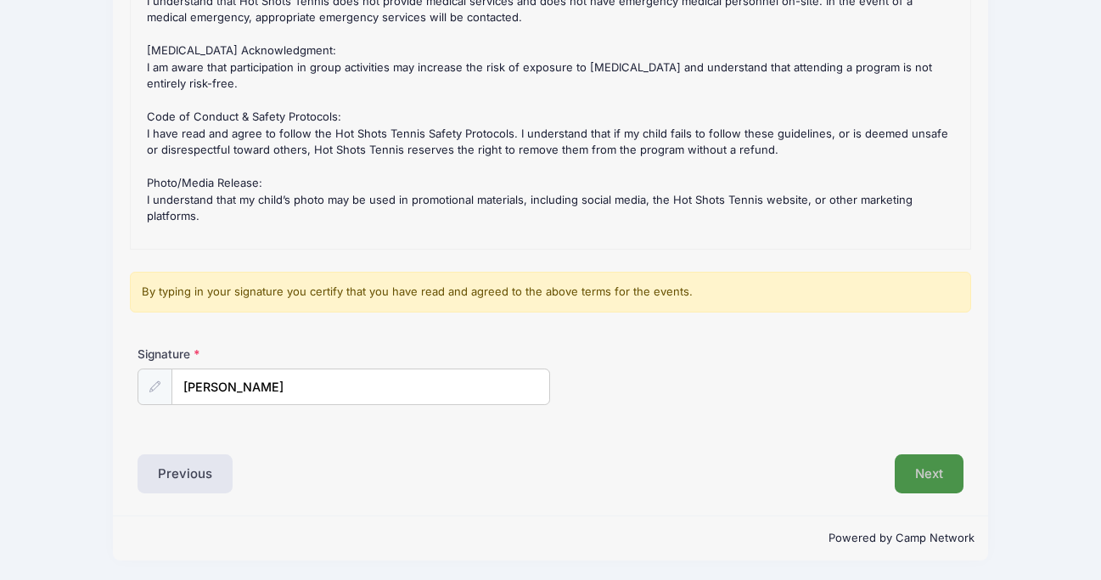
click at [922, 468] on button "Next" at bounding box center [928, 473] width 69 height 39
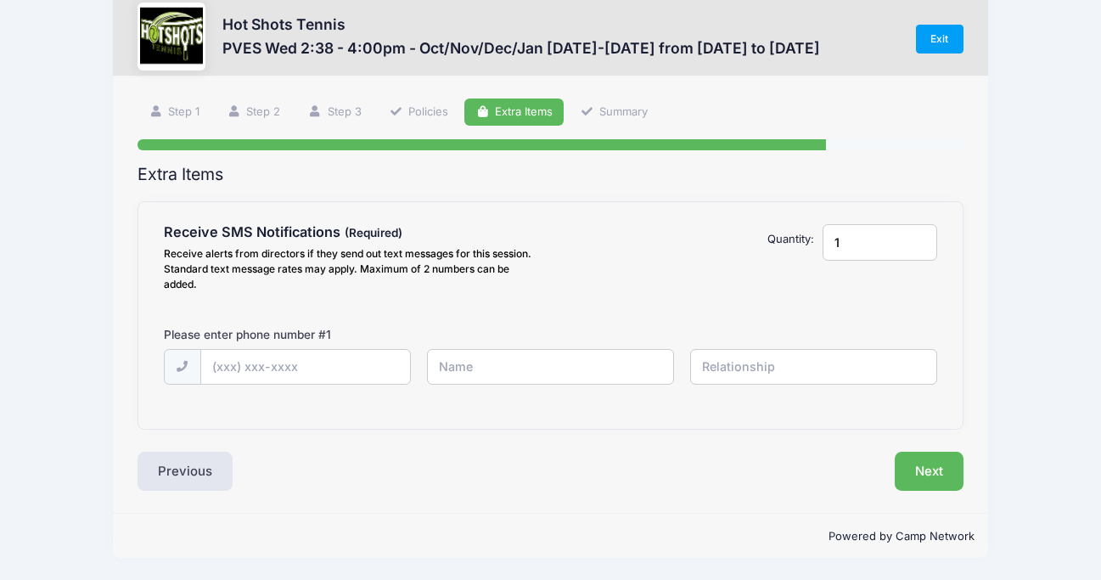
scroll to position [0, 0]
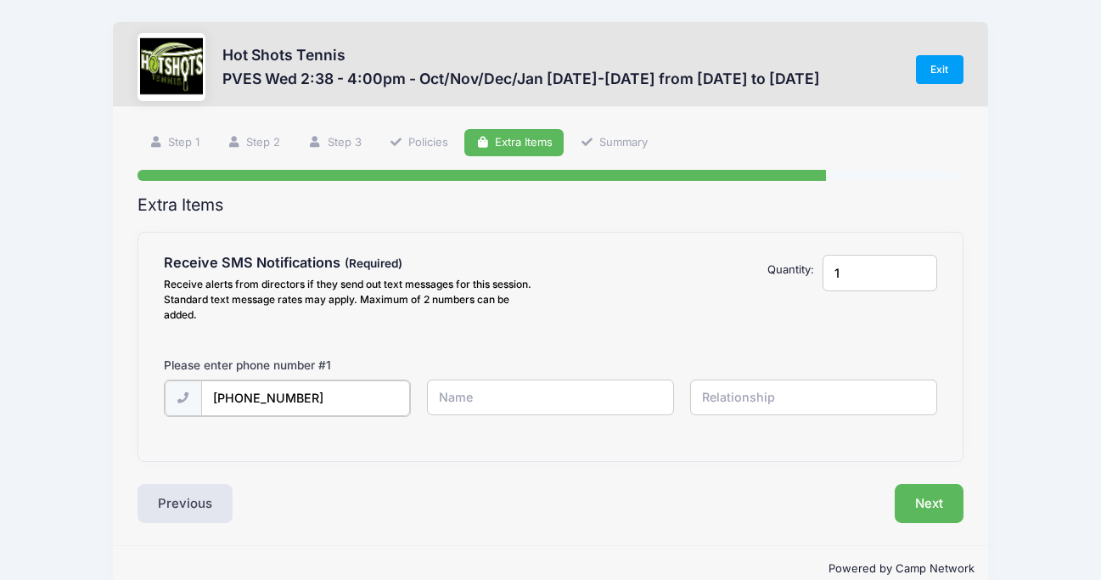
type input "[PHONE_NUMBER]"
click at [491, 424] on div "[PHONE_NUMBER]" at bounding box center [550, 408] width 790 height 59
click at [491, 420] on div "[PHONE_NUMBER]" at bounding box center [550, 408] width 790 height 59
type input "[PERSON_NAME]"
click at [759, 399] on input "text" at bounding box center [813, 397] width 247 height 36
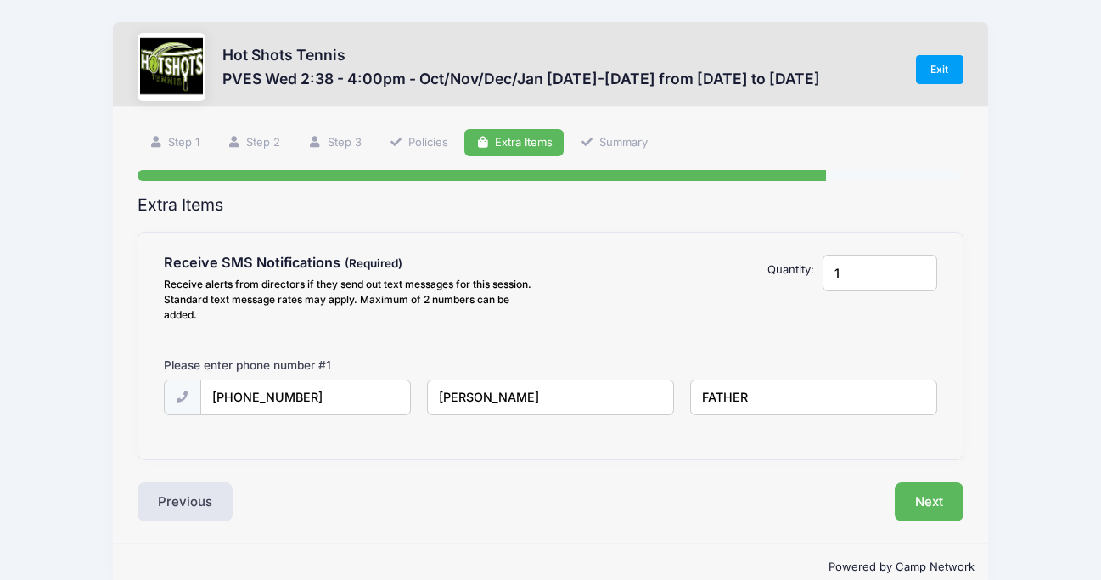
type input "FATHER"
click at [883, 280] on input "1" at bounding box center [879, 273] width 115 height 36
click at [932, 268] on input "1" at bounding box center [879, 273] width 115 height 36
type input "2"
click at [919, 268] on input "2" at bounding box center [879, 273] width 115 height 36
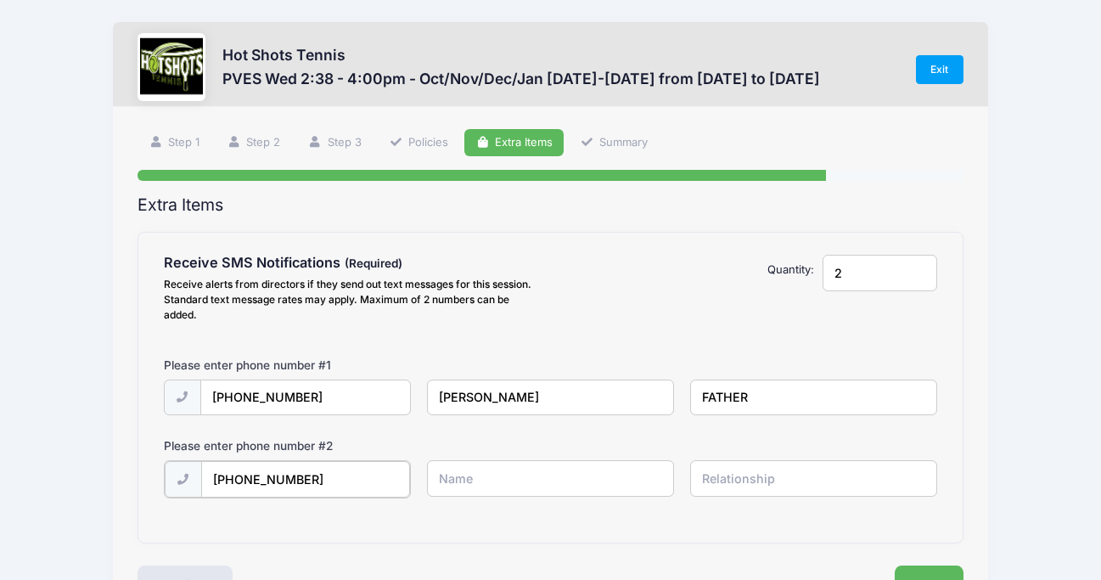
type input "[PHONE_NUMBER]"
click at [505, 453] on div "Please enter phone number # 2" at bounding box center [352, 448] width 395 height 23
type input "[PERSON_NAME]"
click at [707, 476] on input "text" at bounding box center [813, 478] width 247 height 36
type input "MOTHER"
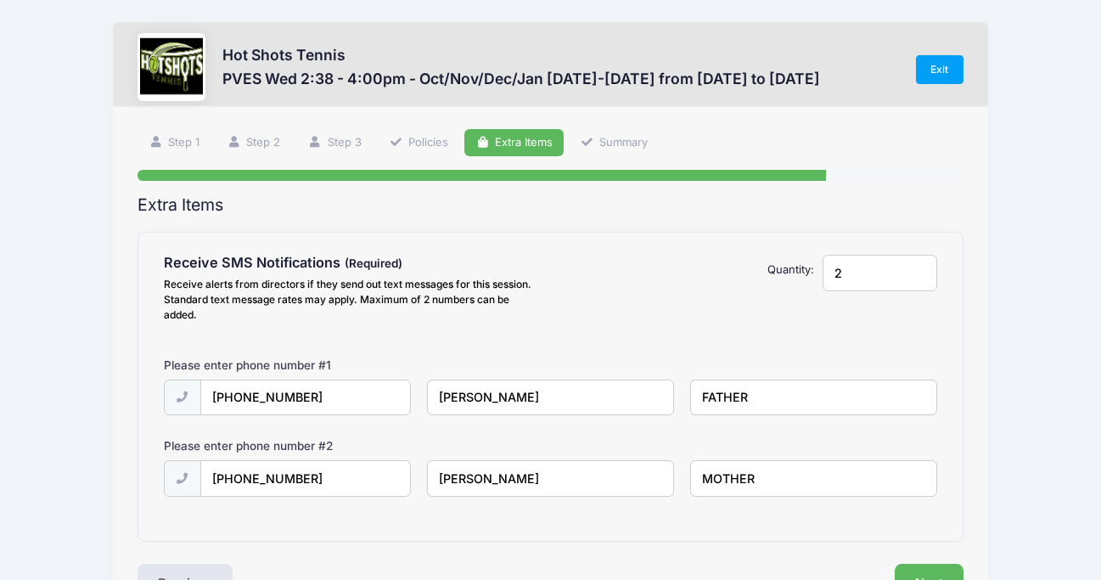
click at [990, 384] on div "Hot Shots Tennis PVES Wed 2:38 - 4:00pm - Oct/Nov/Dec/Jan [DATE]-[DATE] from [D…" at bounding box center [550, 346] width 1050 height 692
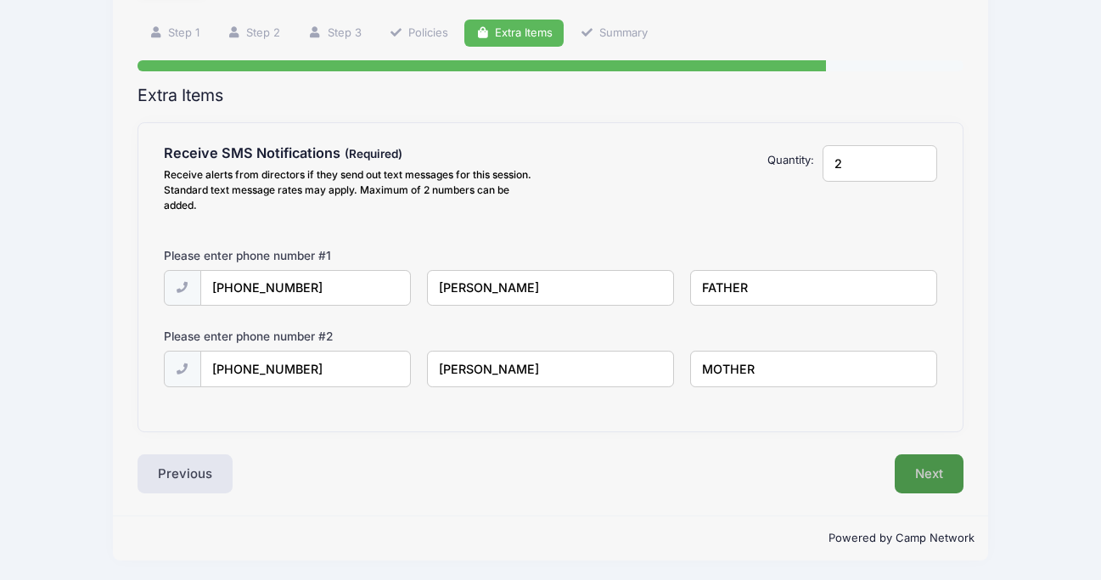
scroll to position [109, 0]
click at [909, 468] on button "Next" at bounding box center [928, 474] width 69 height 39
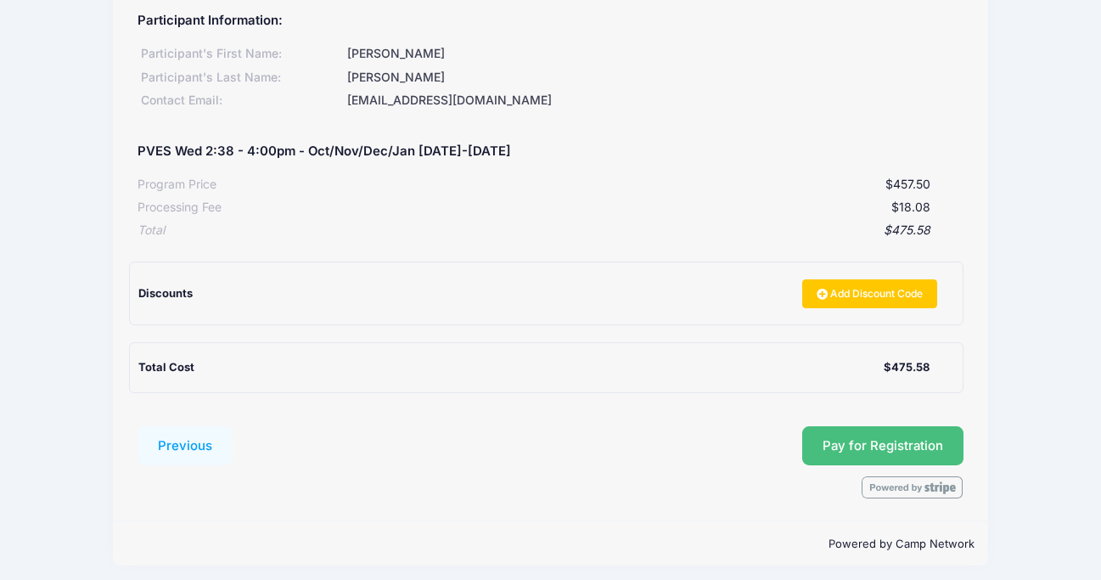
scroll to position [216, 0]
click at [868, 437] on button "Pay for Registration" at bounding box center [882, 446] width 161 height 39
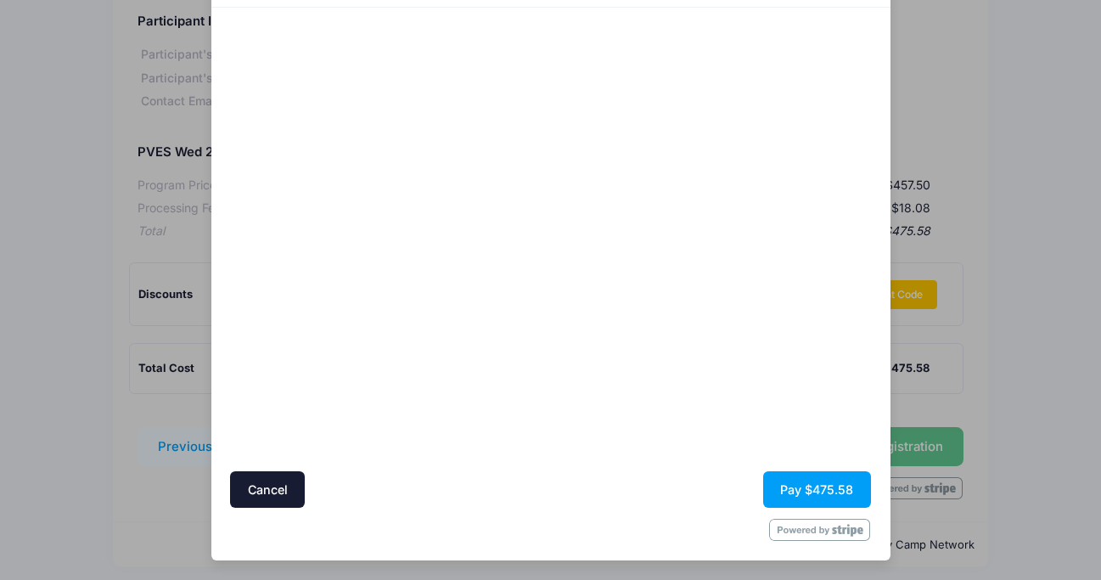
scroll to position [102, 0]
click at [696, 456] on div at bounding box center [714, 240] width 312 height 447
click at [823, 485] on button "Pay $475.58" at bounding box center [817, 490] width 108 height 36
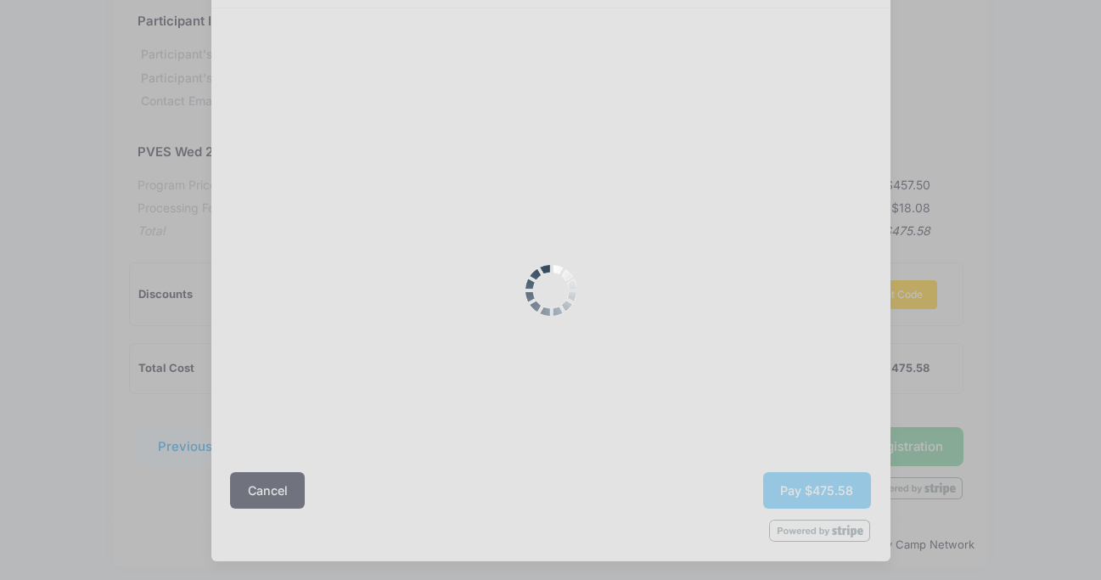
scroll to position [20, 0]
